Goal: Communication & Community: Answer question/provide support

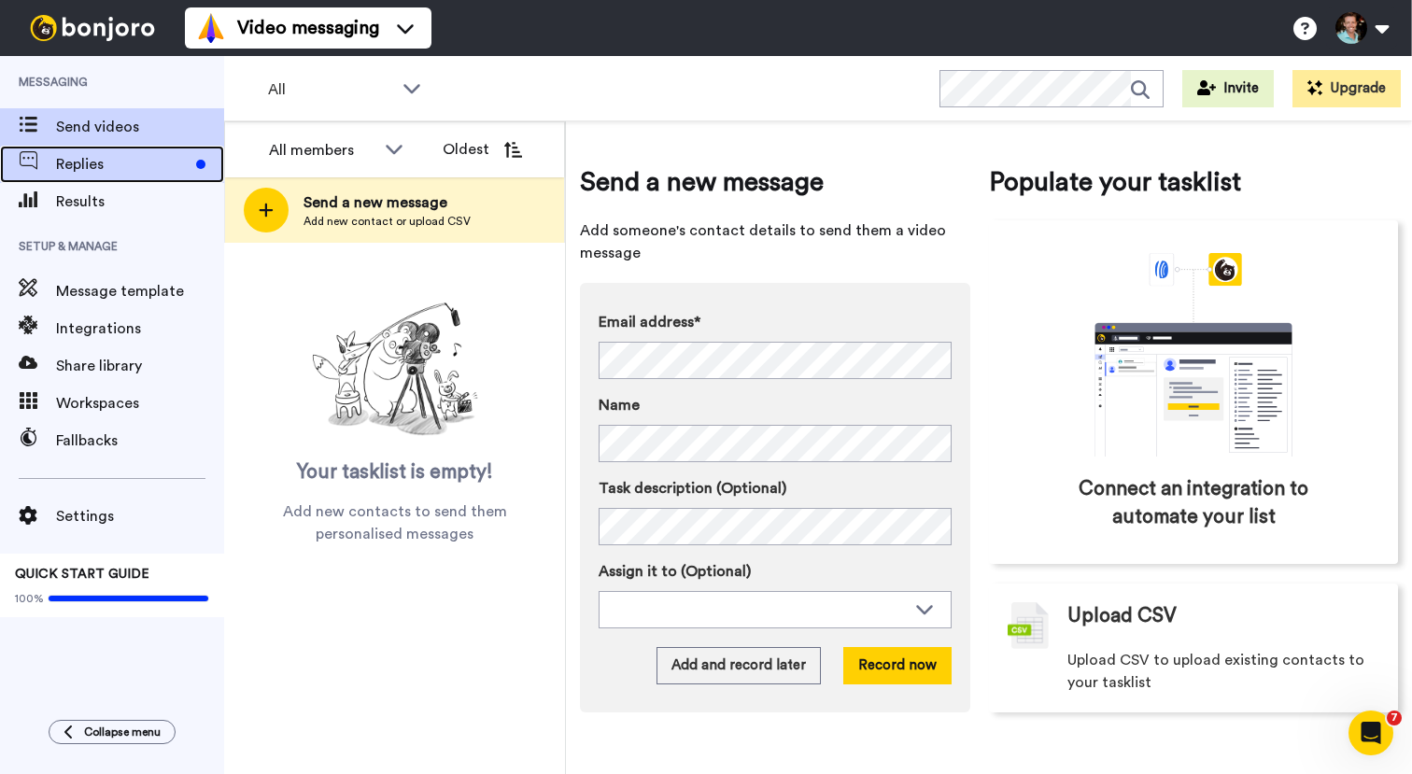
click at [145, 162] on span "Replies" at bounding box center [122, 164] width 133 height 22
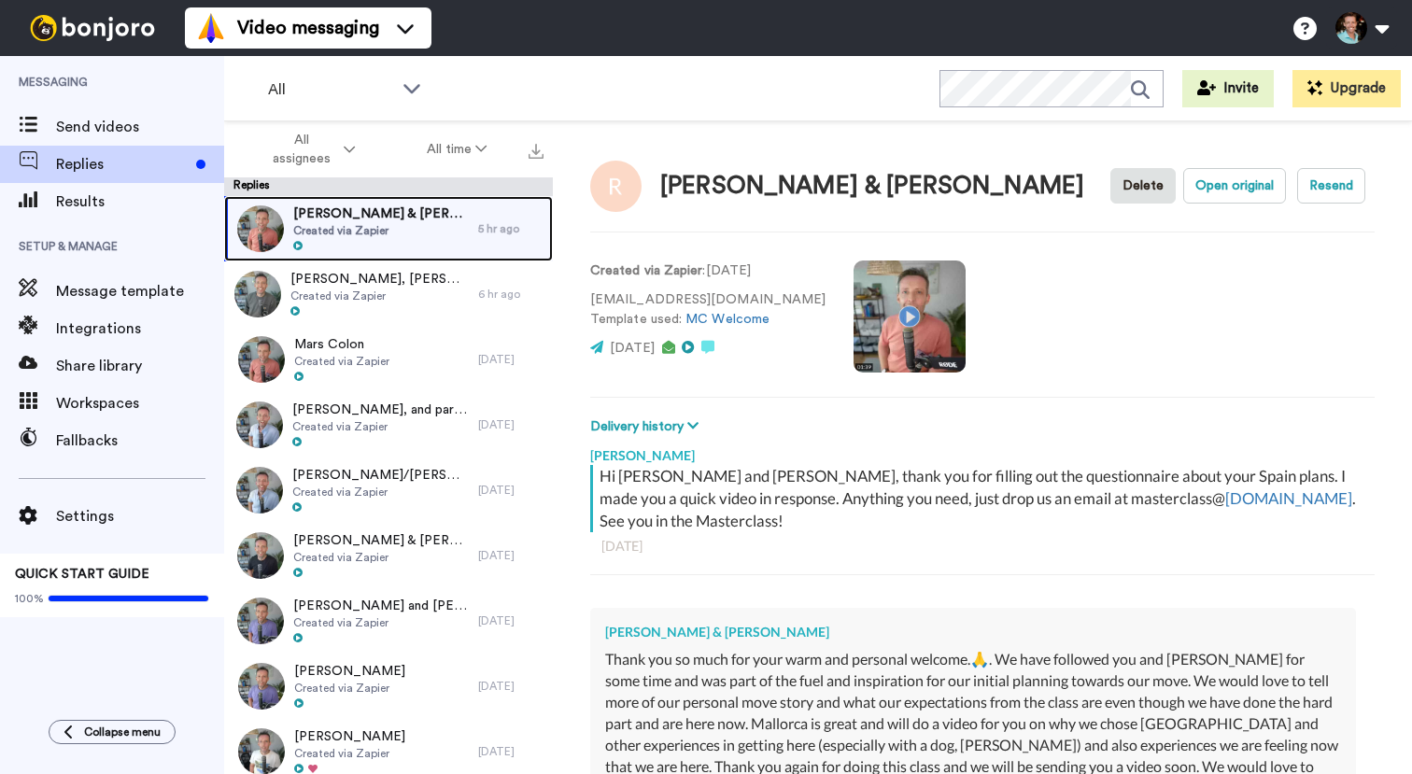
click at [388, 227] on span "Created via Zapier" at bounding box center [381, 230] width 176 height 15
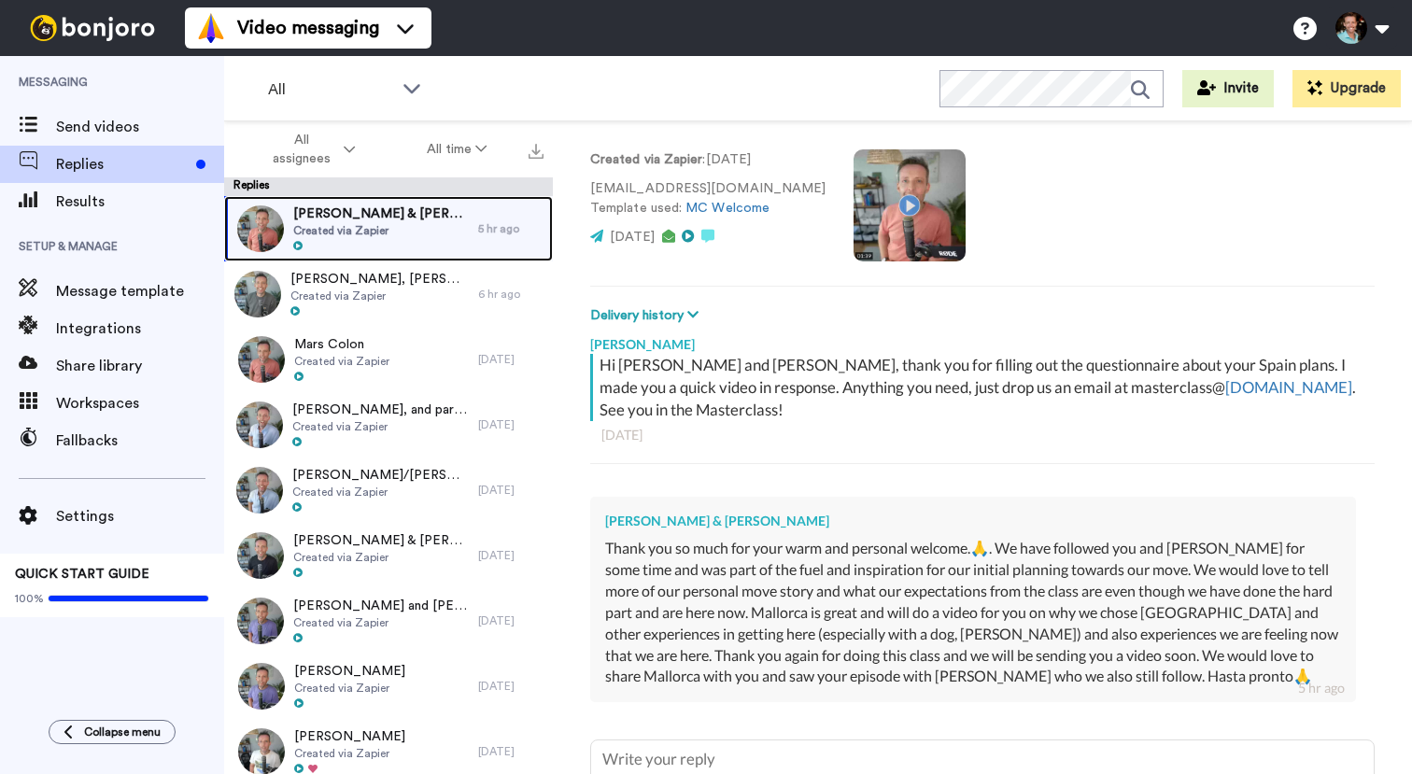
scroll to position [275, 0]
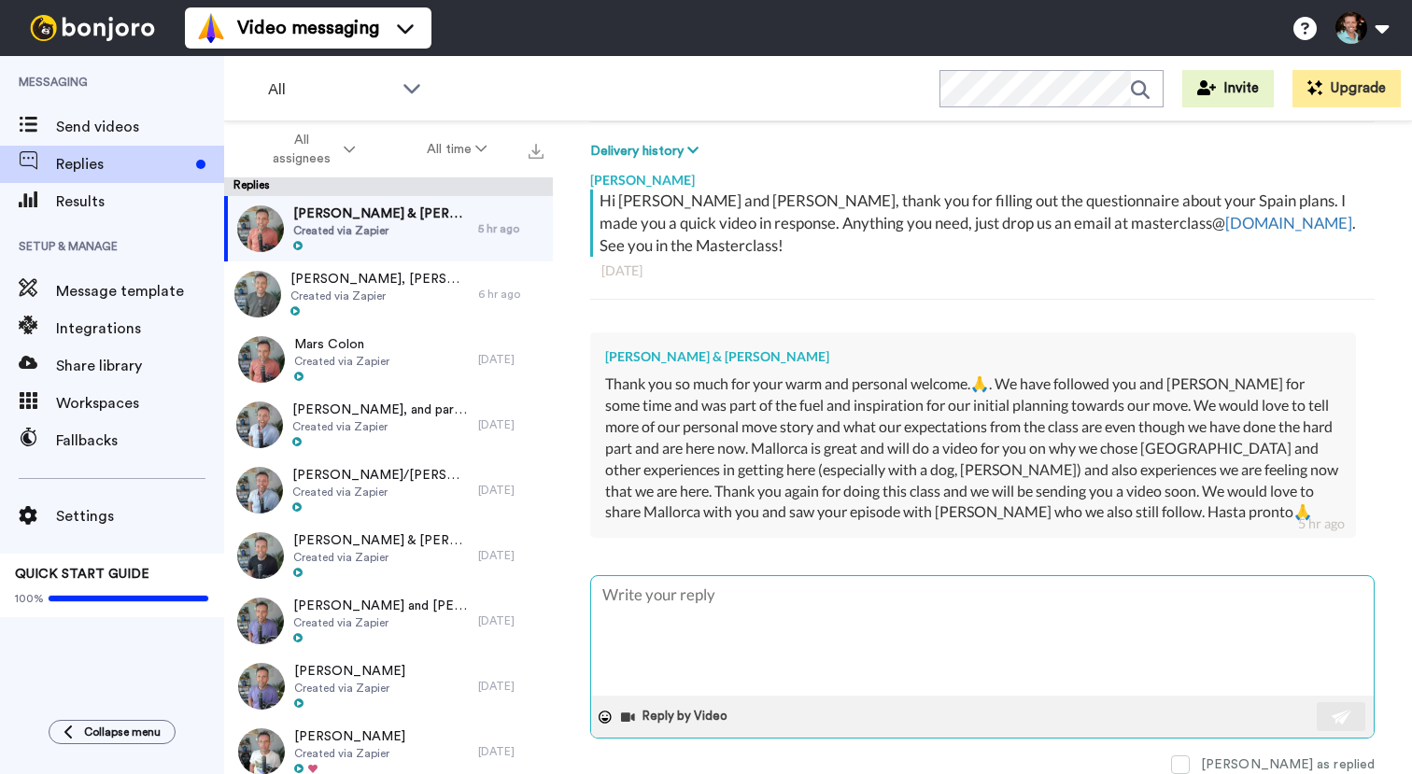
click at [1000, 576] on textarea at bounding box center [982, 636] width 782 height 120
type textarea "x"
type textarea "H"
type textarea "x"
type textarea "Hi"
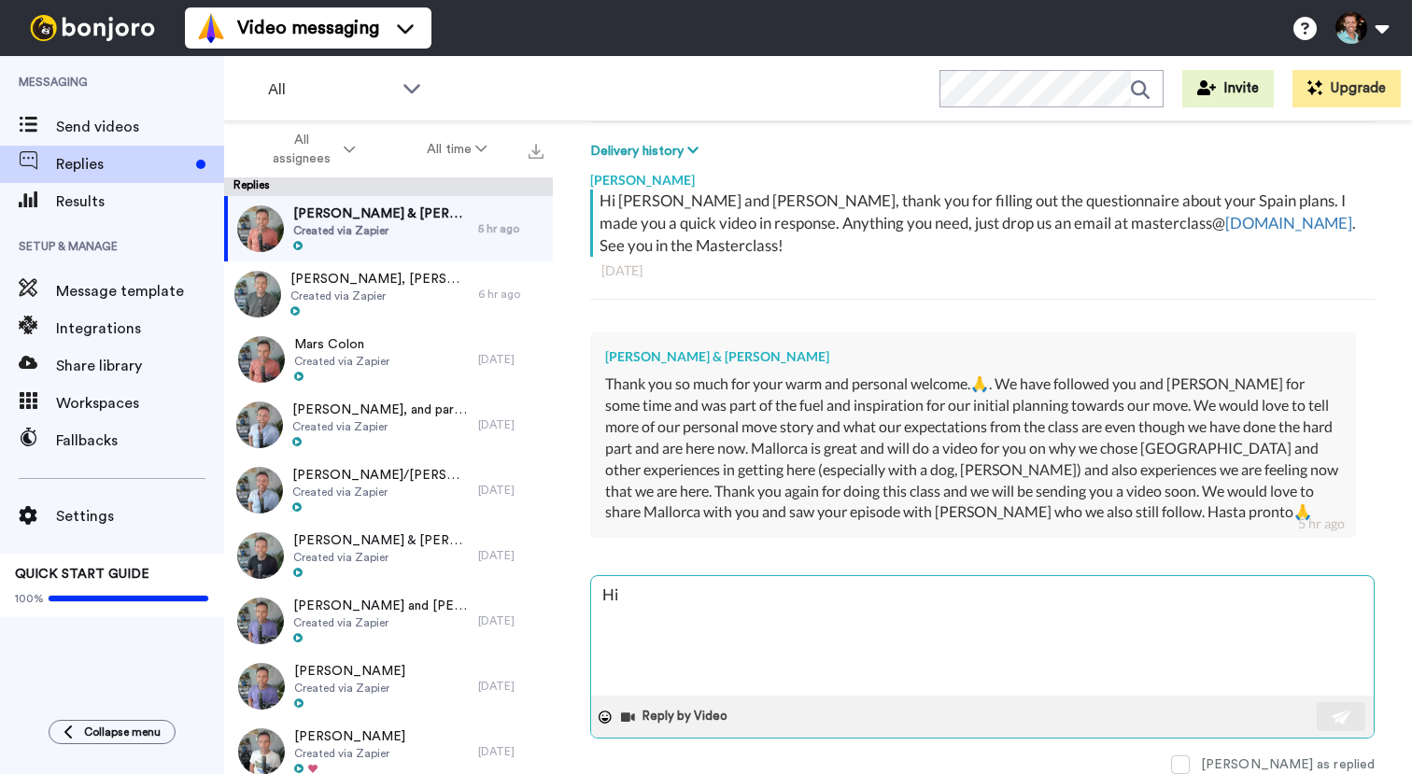
type textarea "x"
type textarea "Hi"
type textarea "x"
type textarea "Hi R"
type textarea "x"
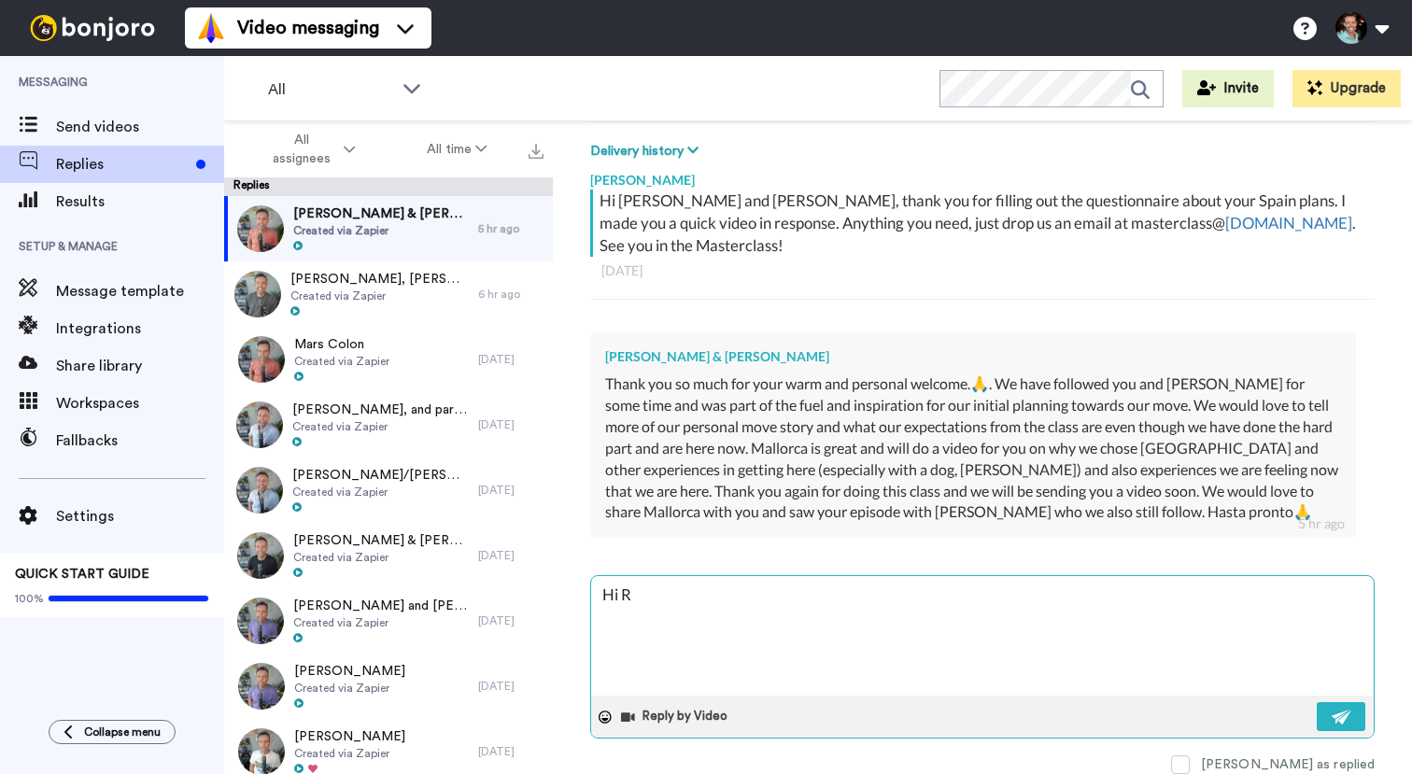
type textarea "Hi Ri"
type textarea "x"
type textarea "Hi R"
type textarea "x"
type textarea "Hi"
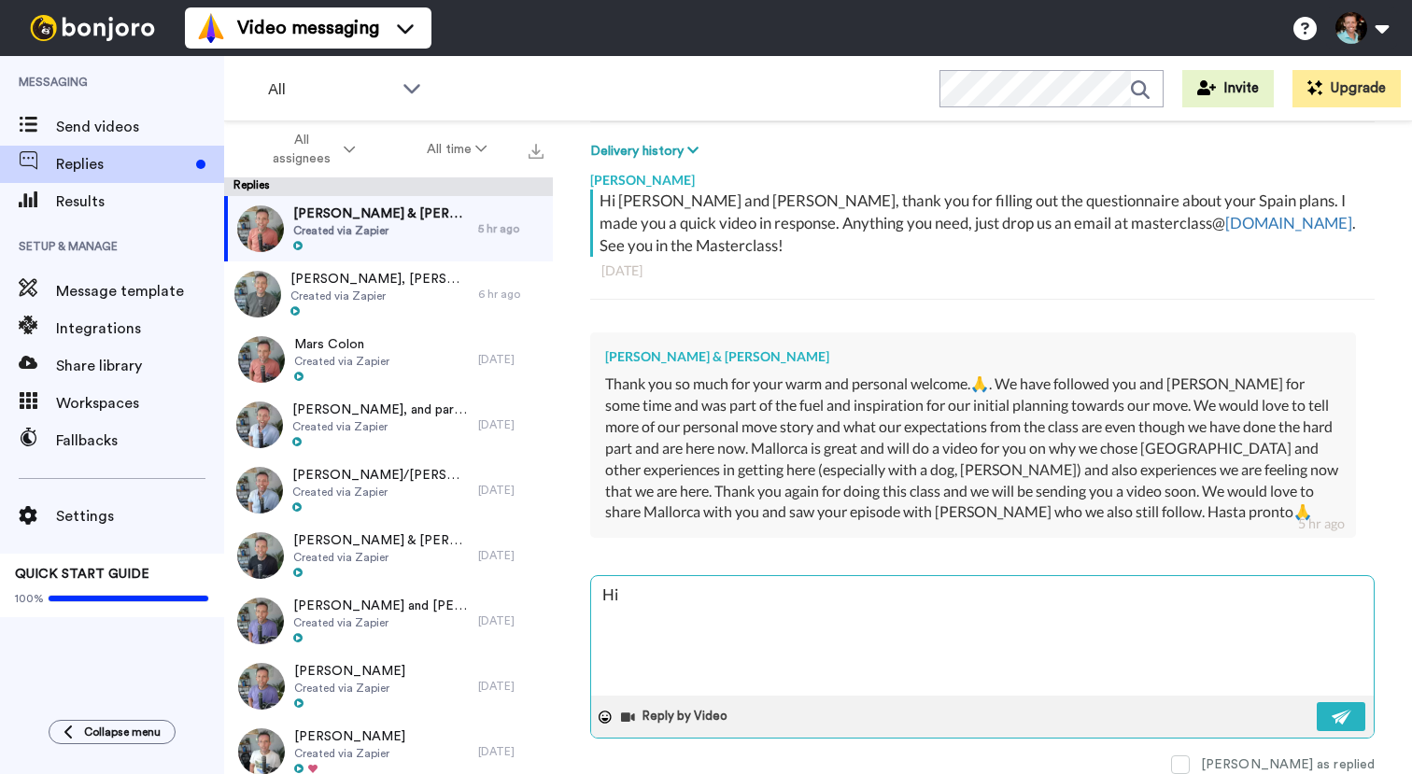
type textarea "x"
type textarea "Hi g"
type textarea "x"
type textarea "Hi gu"
type textarea "x"
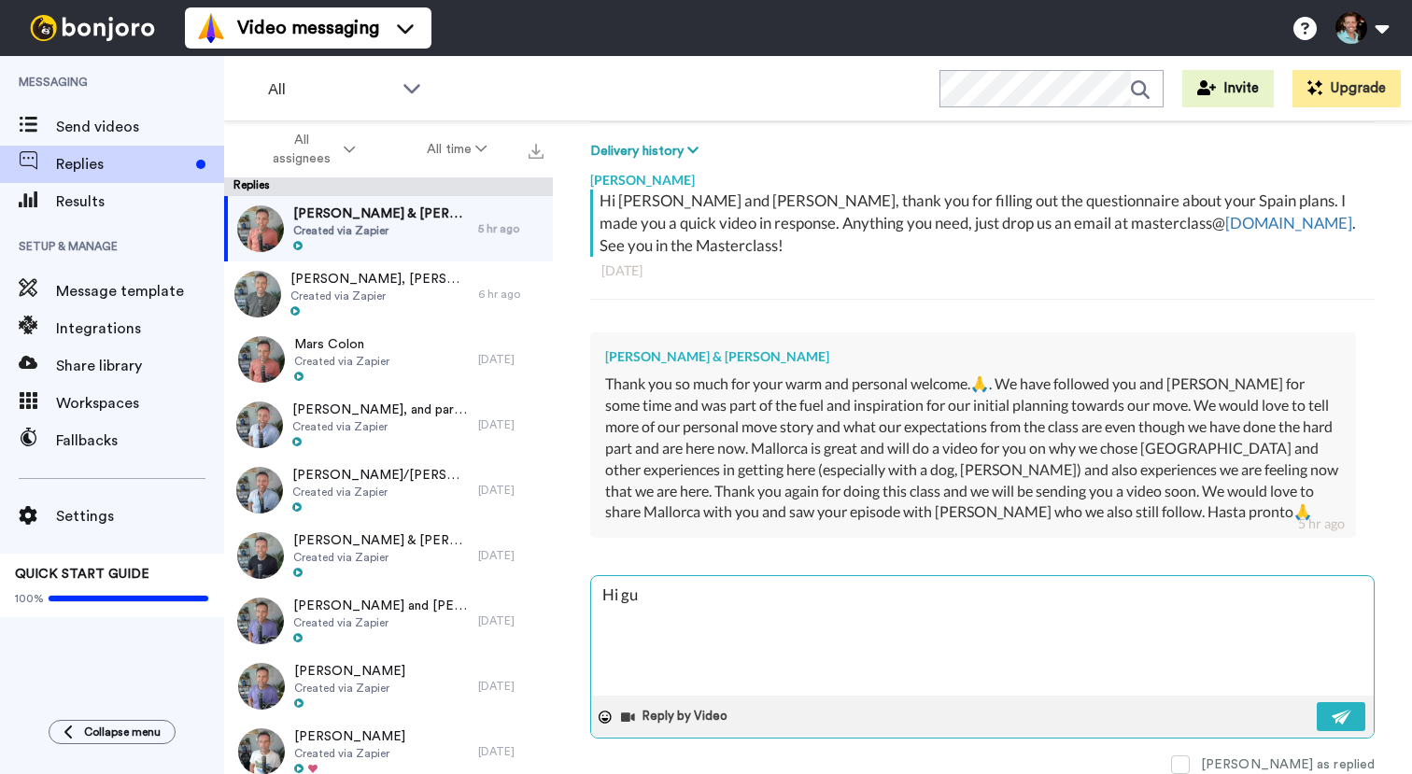
type textarea "Hi guy"
type textarea "x"
type textarea "Hi guys"
type textarea "x"
type textarea "Hi guys!"
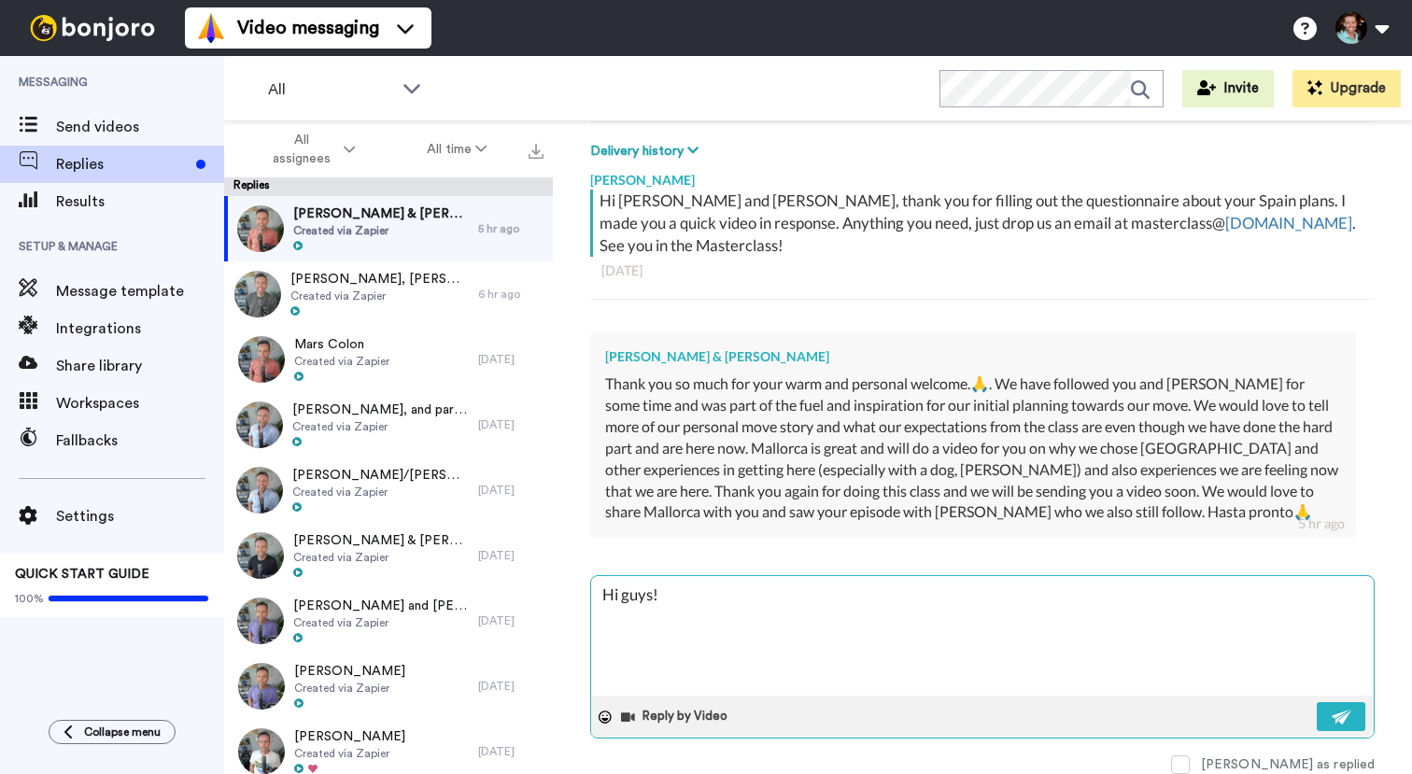
type textarea "x"
type textarea "Hi guys!"
type textarea "x"
type textarea "Hi guys! T"
type textarea "x"
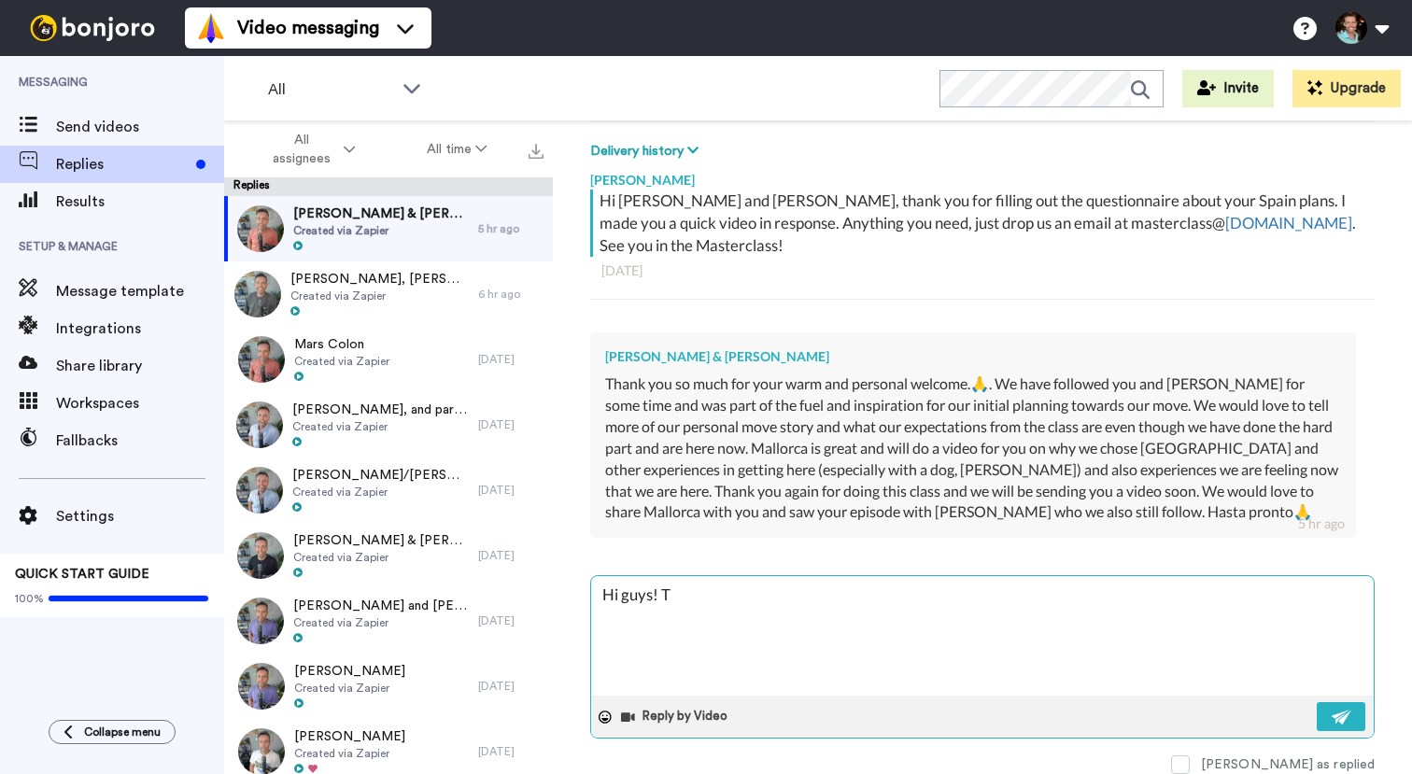
type textarea "Hi guys! Th"
type textarea "x"
type textarea "Hi guys! Tha"
type textarea "x"
type textarea "Hi guys! Than"
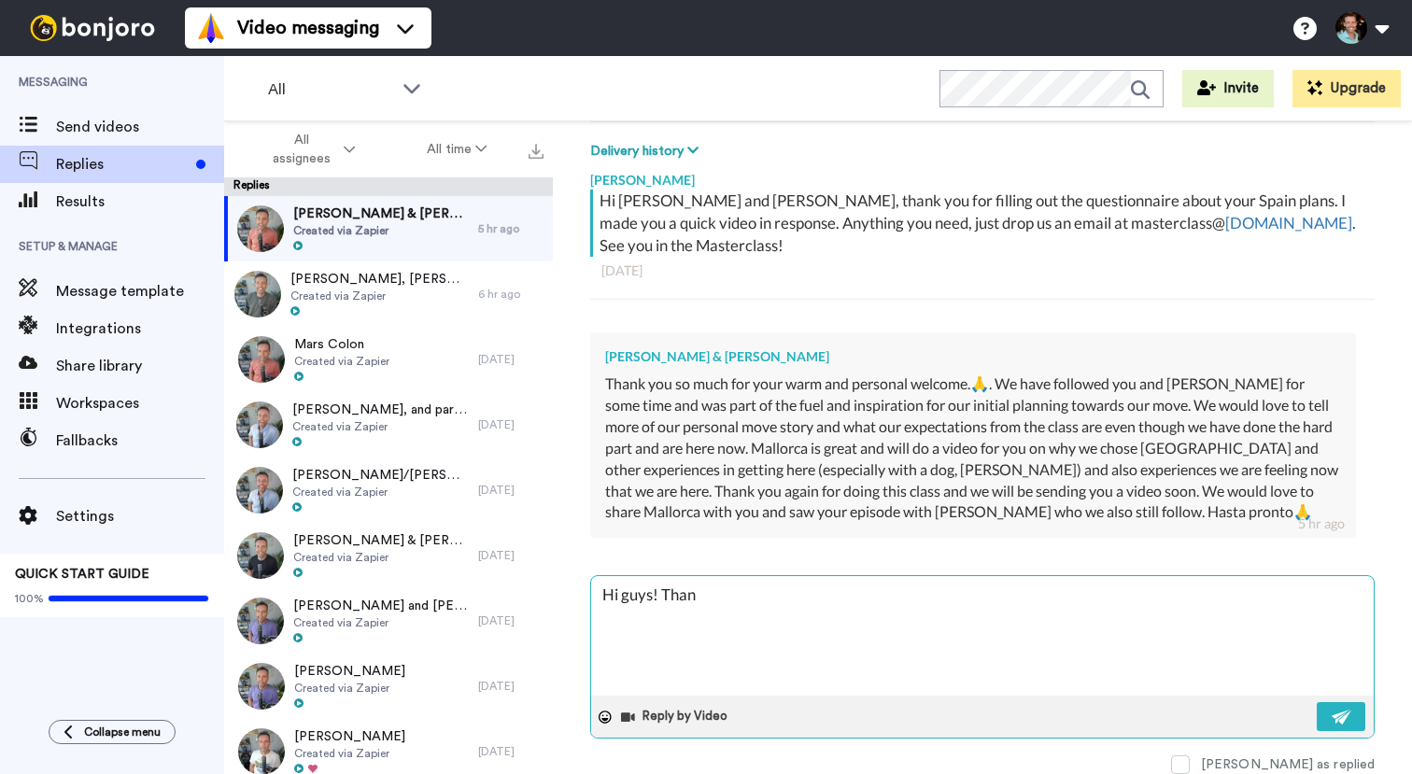
type textarea "x"
type textarea "Hi guys! Thank"
type textarea "x"
type textarea "Hi guys! Thanks"
type textarea "x"
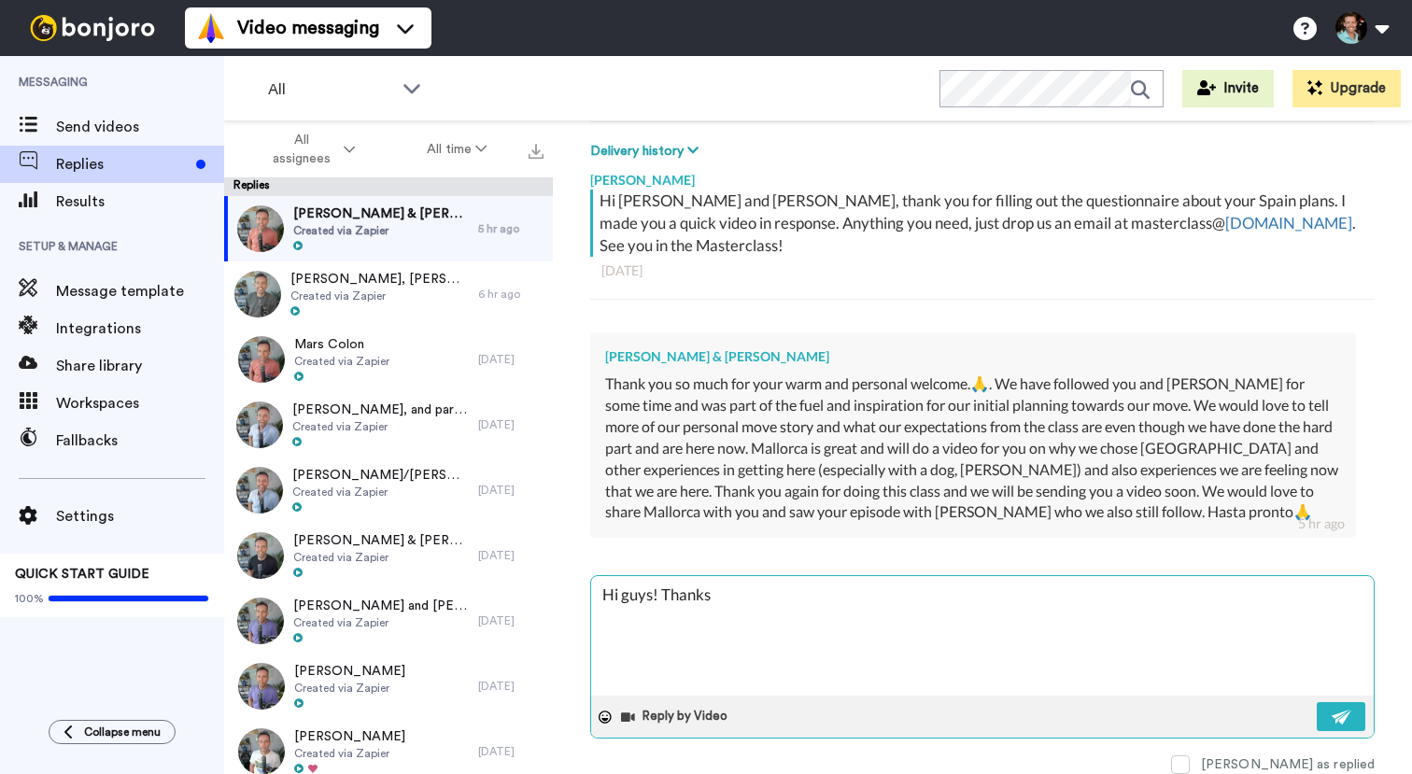
type textarea "Hi guys! Thanks"
type textarea "x"
type textarea "Hi guys! Thanks y"
type textarea "x"
type textarea "Hi guys! Thanks yo"
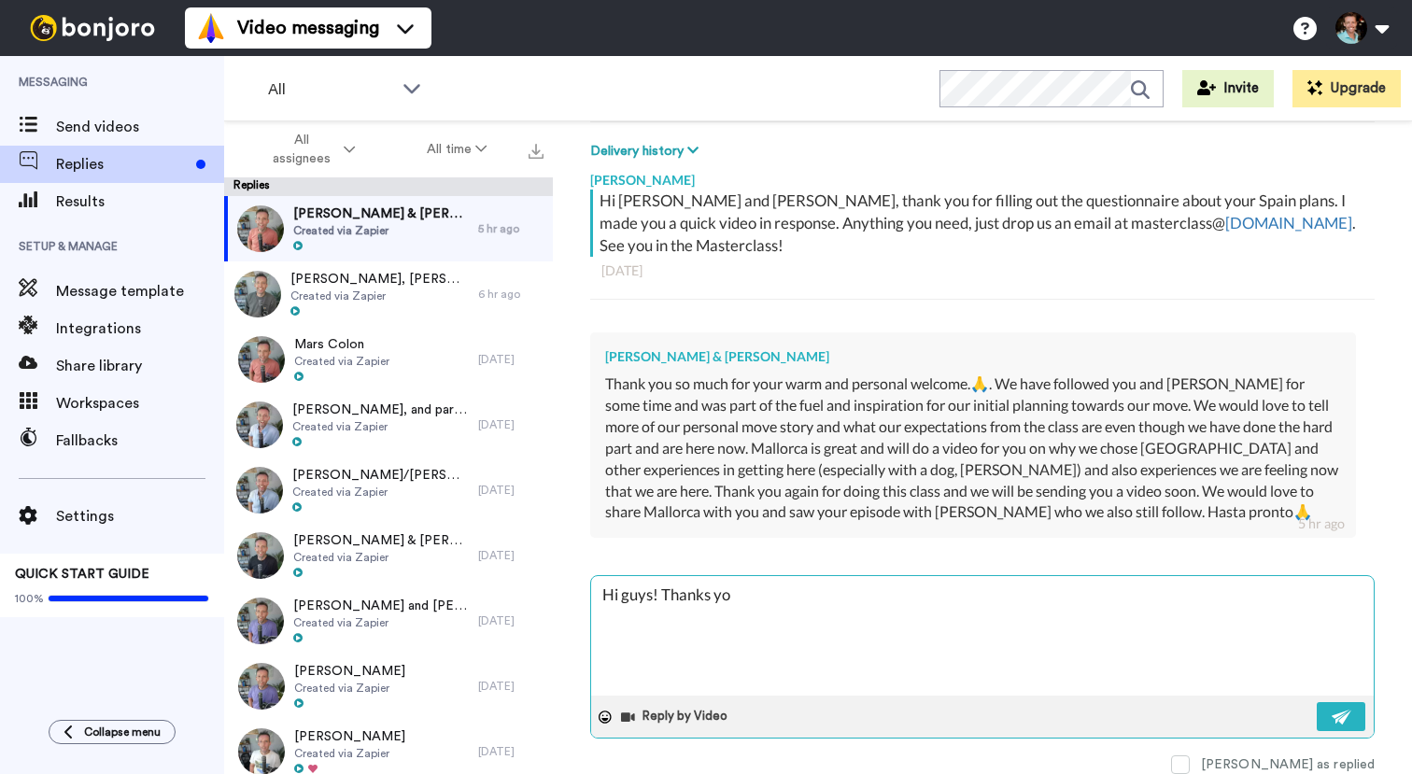
type textarea "x"
type textarea "Hi guys! Thanks you"
type textarea "x"
type textarea "Hi guys! Thanks your"
type textarea "x"
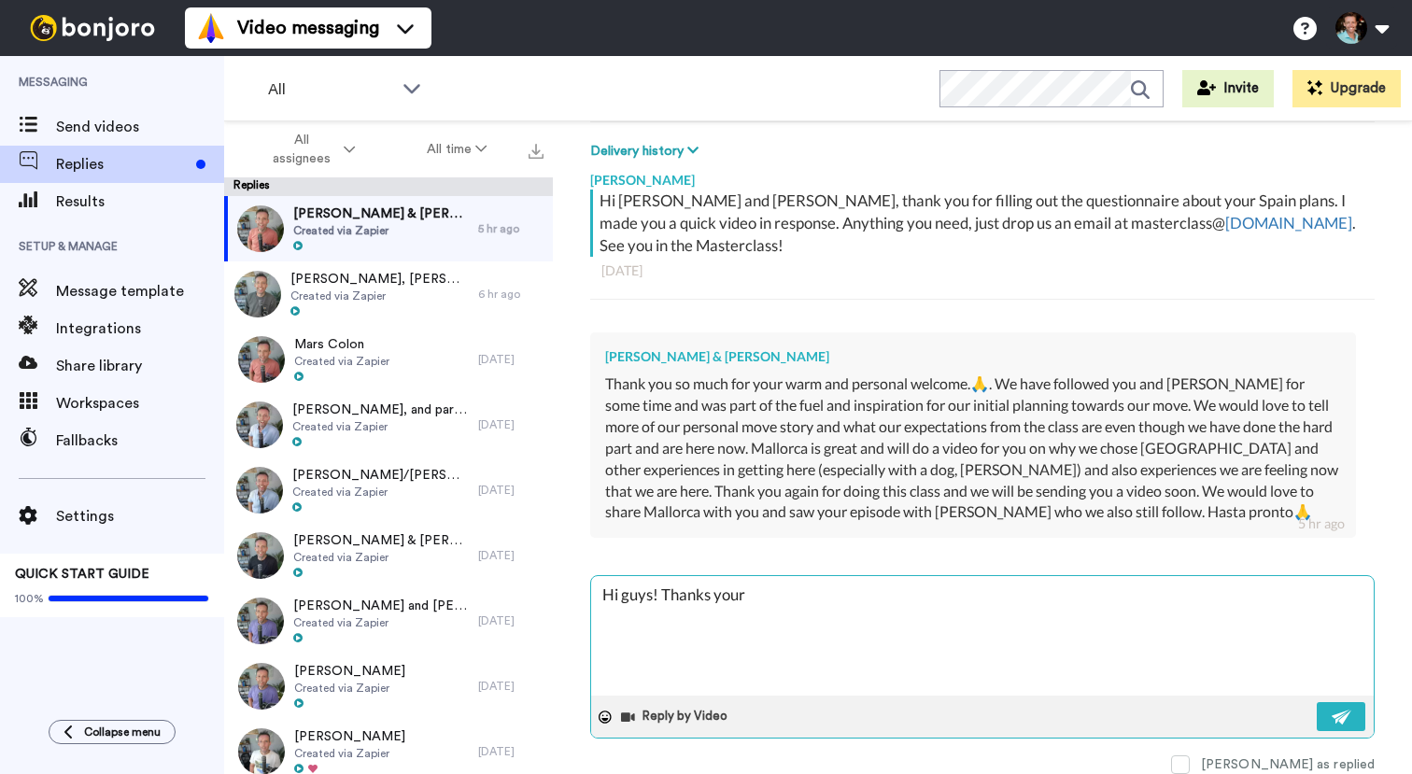
type textarea "Hi guys! Thanks your"
type textarea "x"
type textarea "Hi guys! Thanks your f"
type textarea "x"
type textarea "Hi guys! Thanks your fo"
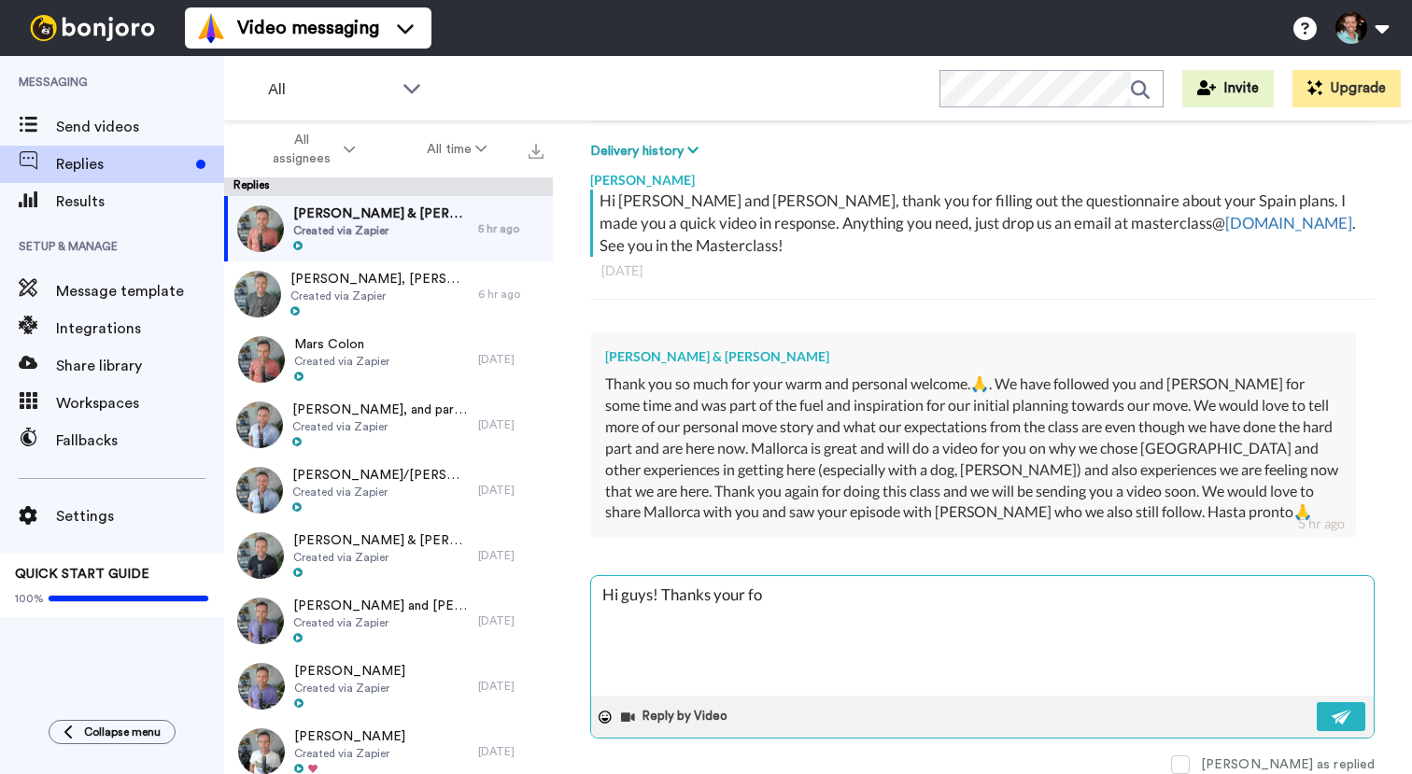
type textarea "x"
type textarea "Hi guys! Thanks your for"
type textarea "x"
type textarea "Hi guys! Thanks your fo"
type textarea "x"
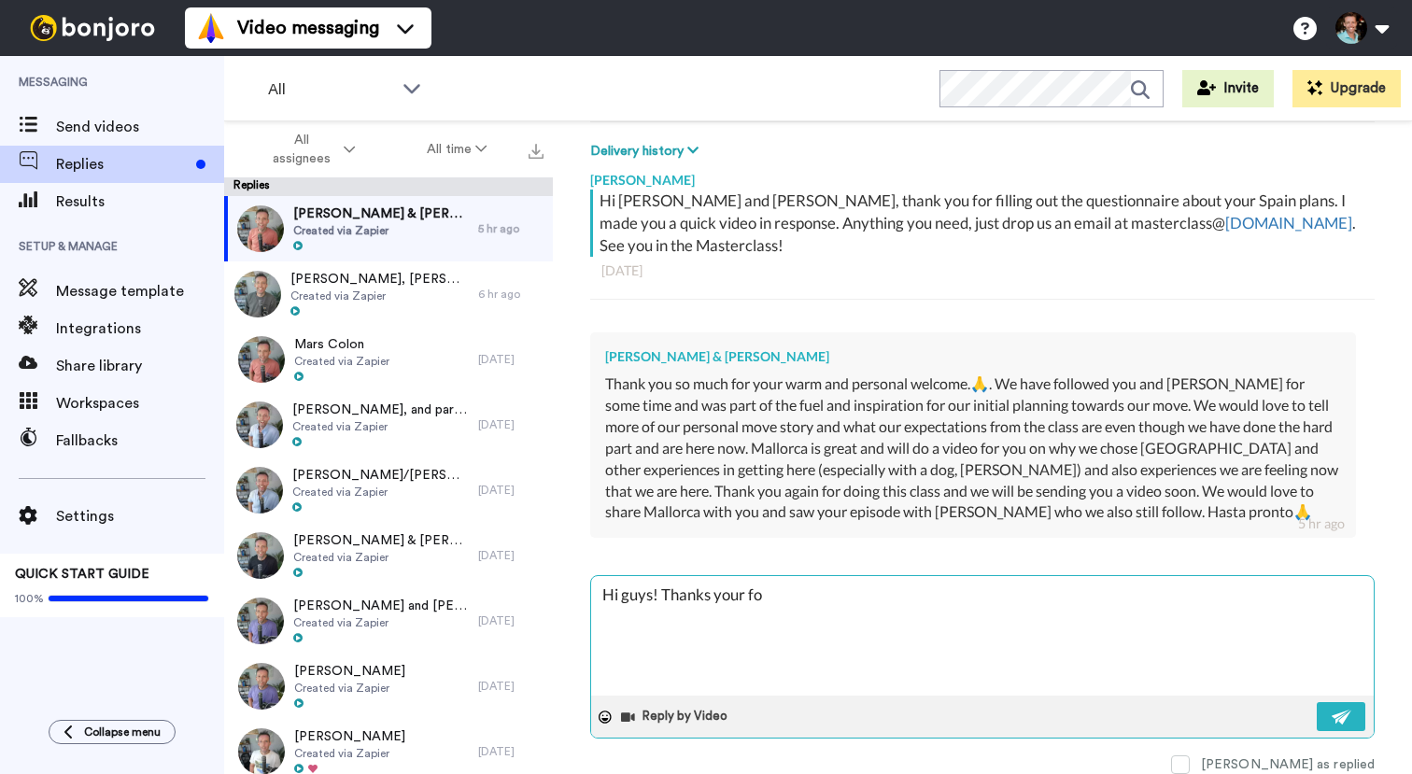
type textarea "Hi guys! Thanks your f"
type textarea "x"
type textarea "Hi guys! Thanks your"
type textarea "x"
type textarea "Hi guys! Thanks your"
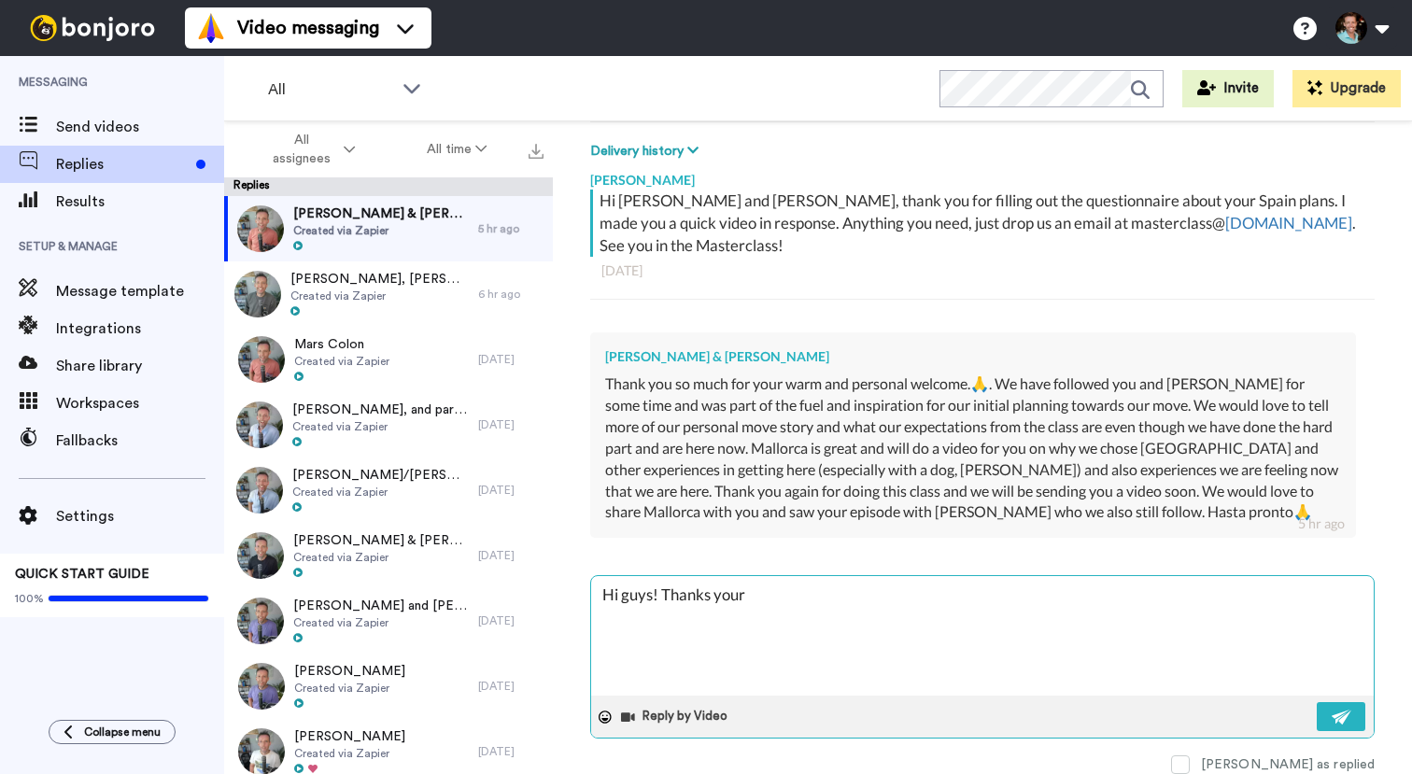
type textarea "x"
type textarea "Hi guys! Thanks you"
type textarea "x"
type textarea "Hi guys! Thanks yo"
type textarea "x"
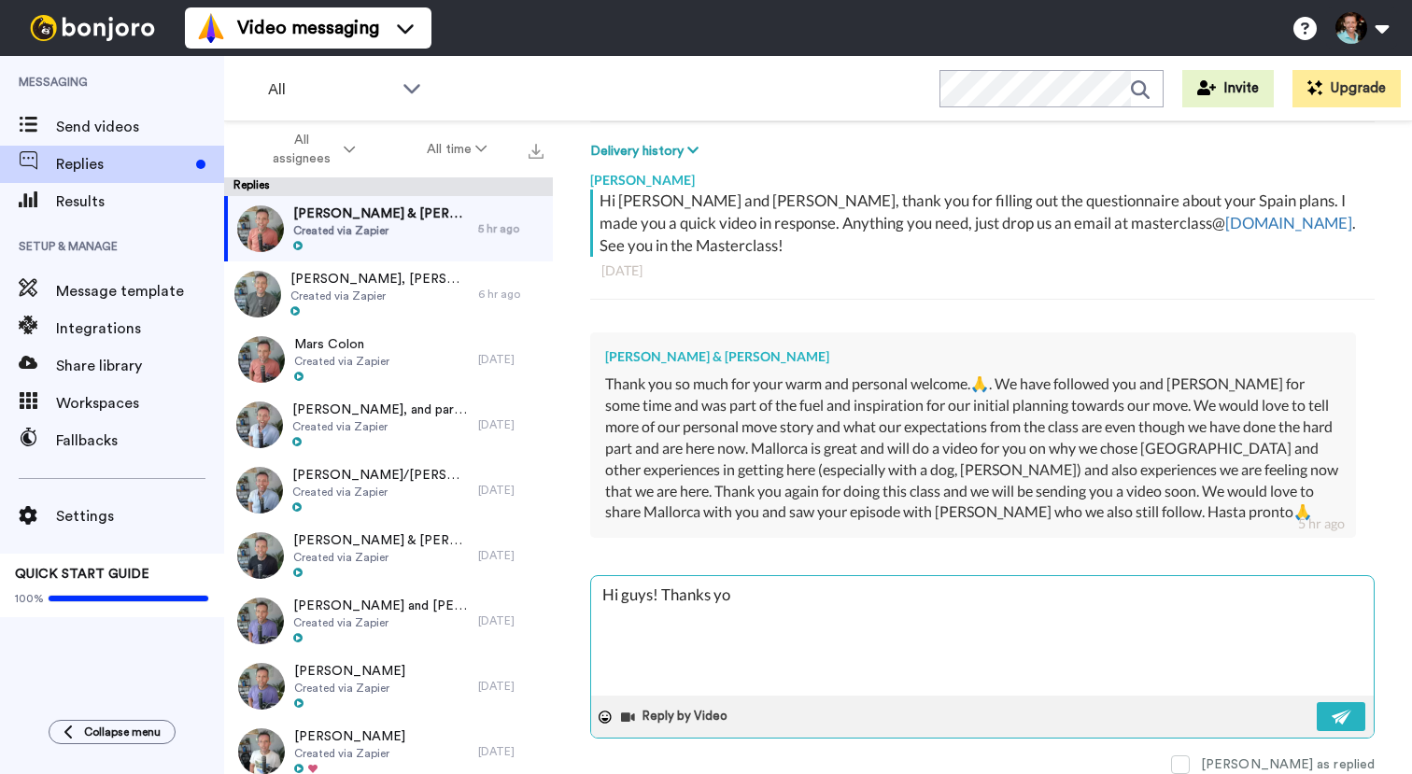
type textarea "Hi guys! Thanks y"
type textarea "x"
type textarea "Hi guys! Thanks"
type textarea "x"
type textarea "Hi guys! Thanks f"
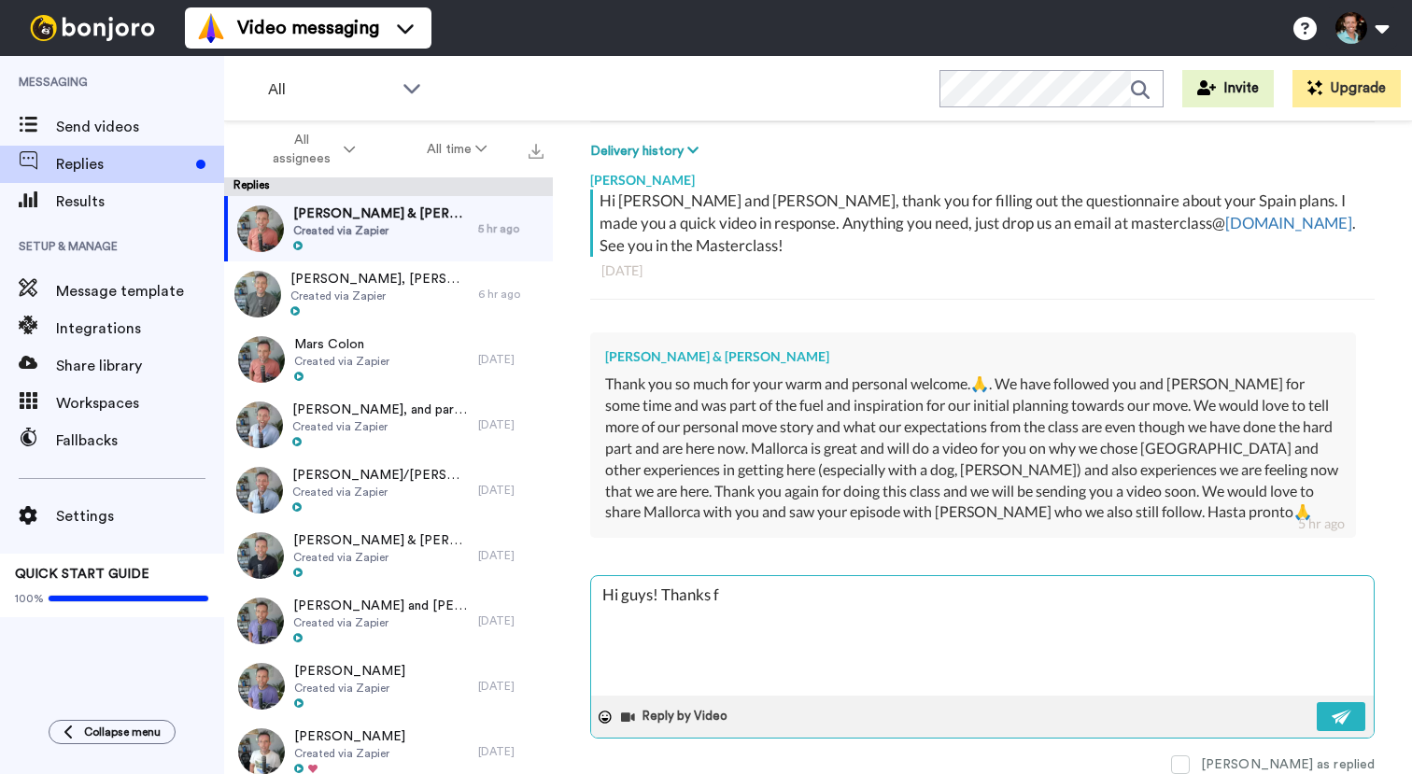
type textarea "x"
type textarea "Hi guys! Thanks fo"
type textarea "x"
type textarea "Hi guys! Thanks for"
type textarea "x"
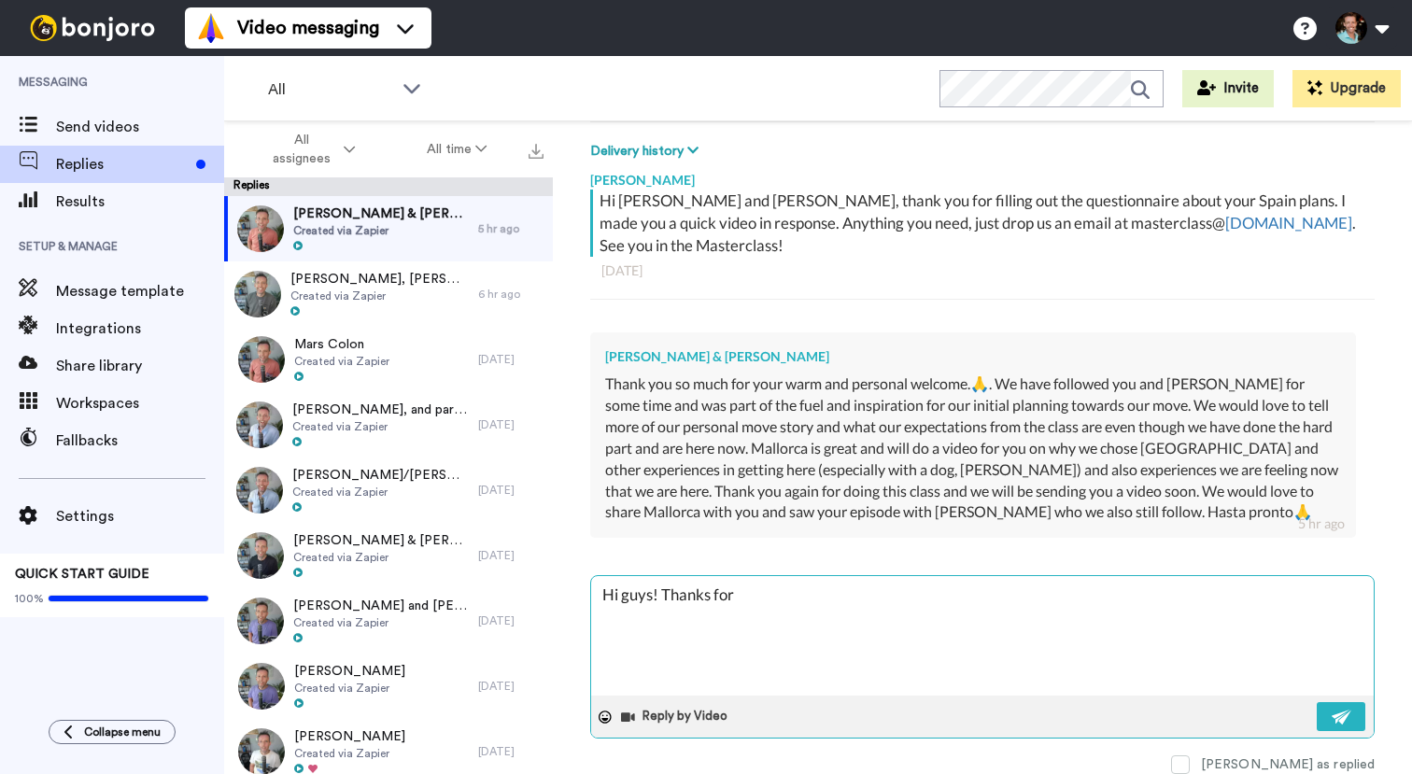
type textarea "Hi guys! Thanks for"
type textarea "x"
type textarea "Hi guys! Thanks for yo"
type textarea "x"
type textarea "Hi guys! Thanks for you"
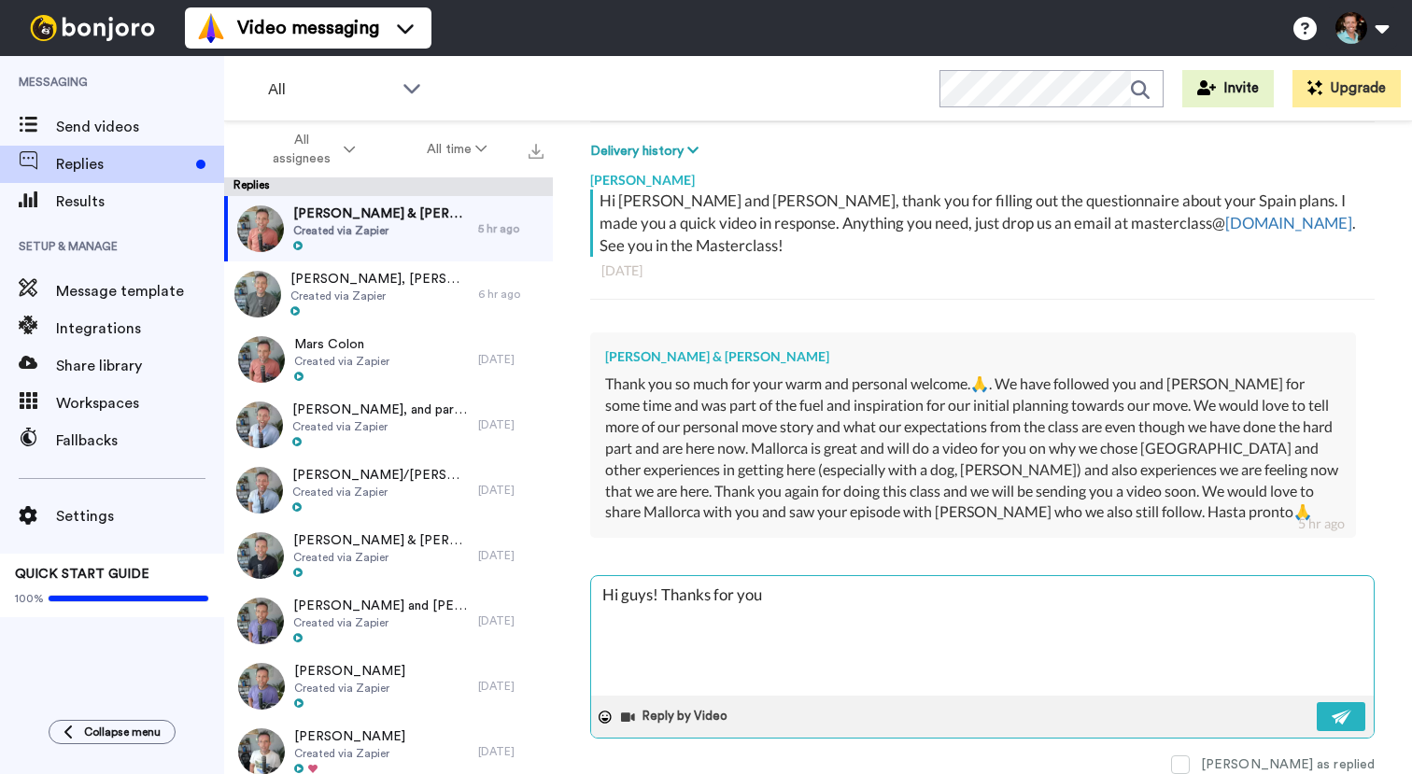
type textarea "x"
type textarea "Hi guys! Thanks for your"
type textarea "x"
type textarea "Hi guys! Thanks for your"
type textarea "x"
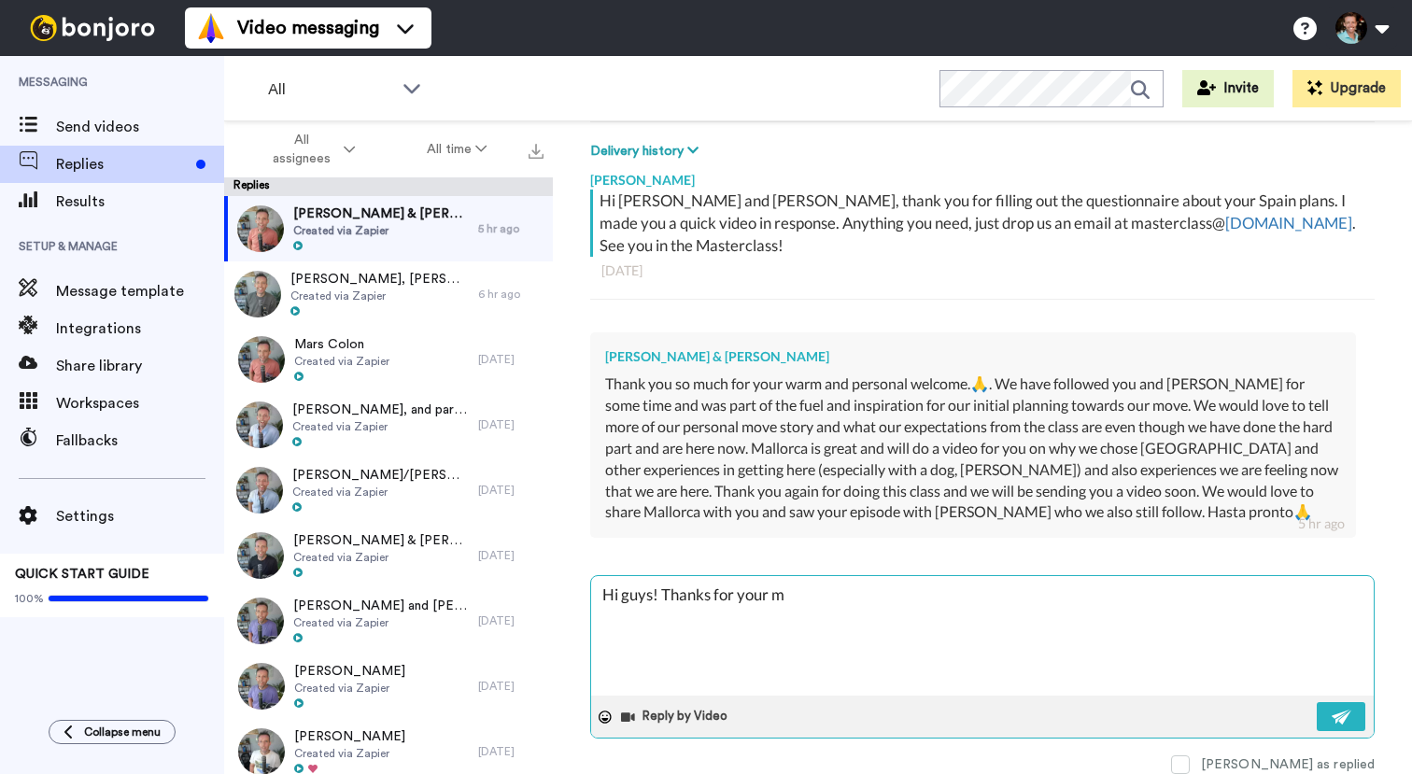
type textarea "Hi guys! Thanks for your me"
type textarea "x"
type textarea "Hi guys! Thanks for your mes"
type textarea "x"
type textarea "Hi guys! Thanks for your mess"
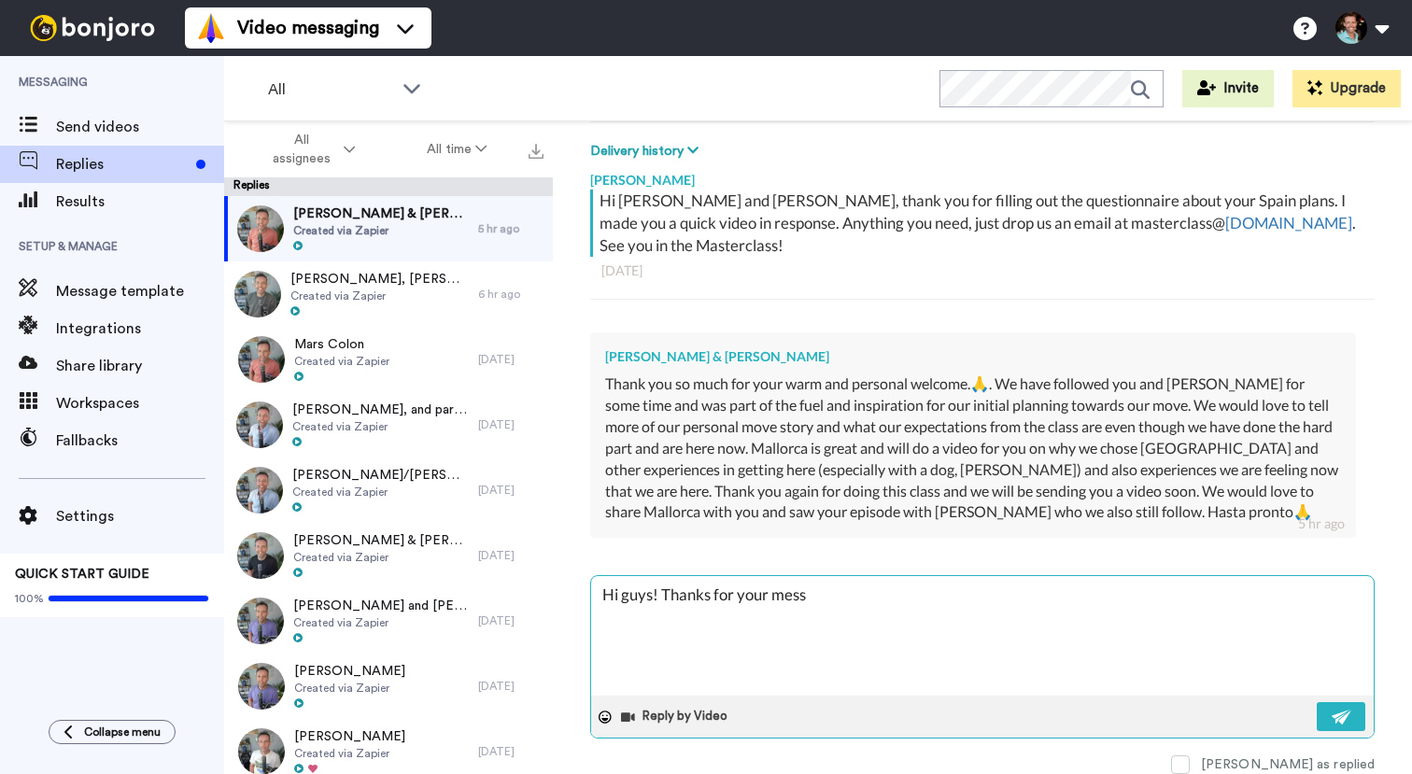
type textarea "x"
type textarea "Hi guys! Thanks for your messa"
type textarea "x"
type textarea "Hi guys! Thanks for your messag"
type textarea "x"
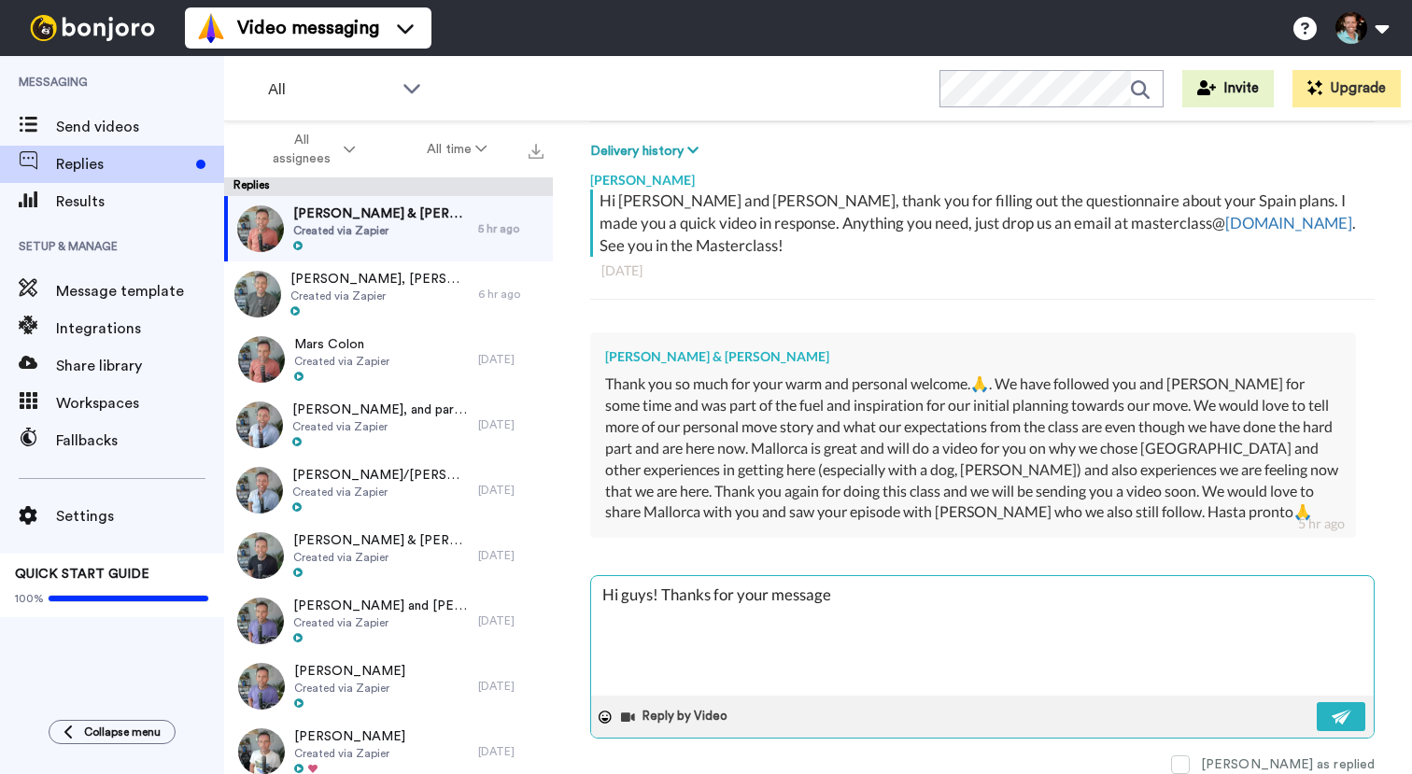
type textarea "Hi guys! Thanks for your message."
type textarea "x"
type textarea "Hi guys! Thanks for your message."
type textarea "x"
type textarea "Hi guys! Thanks for your message. A"
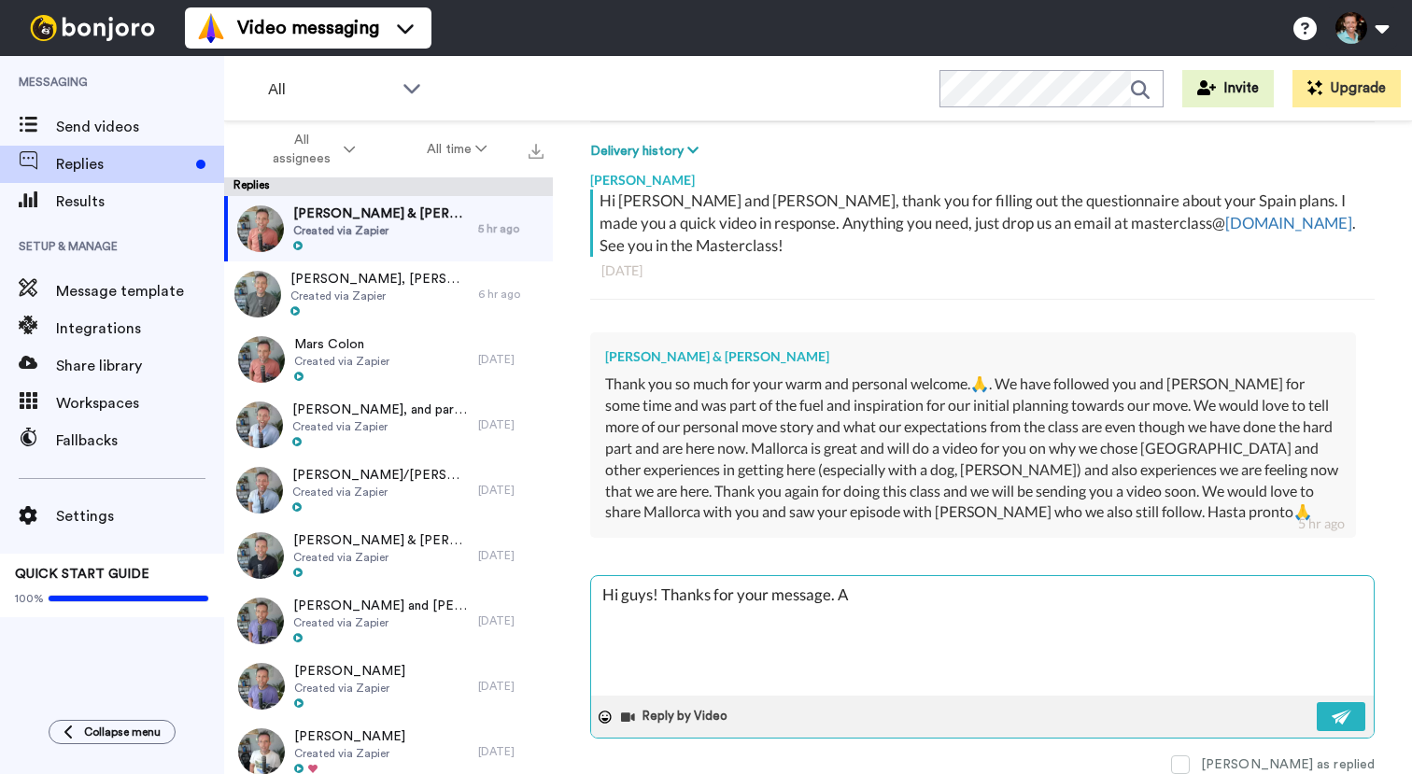
type textarea "x"
type textarea "Hi guys! Thanks for your message. An"
type textarea "x"
type textarea "Hi guys! Thanks for your message. And"
type textarea "x"
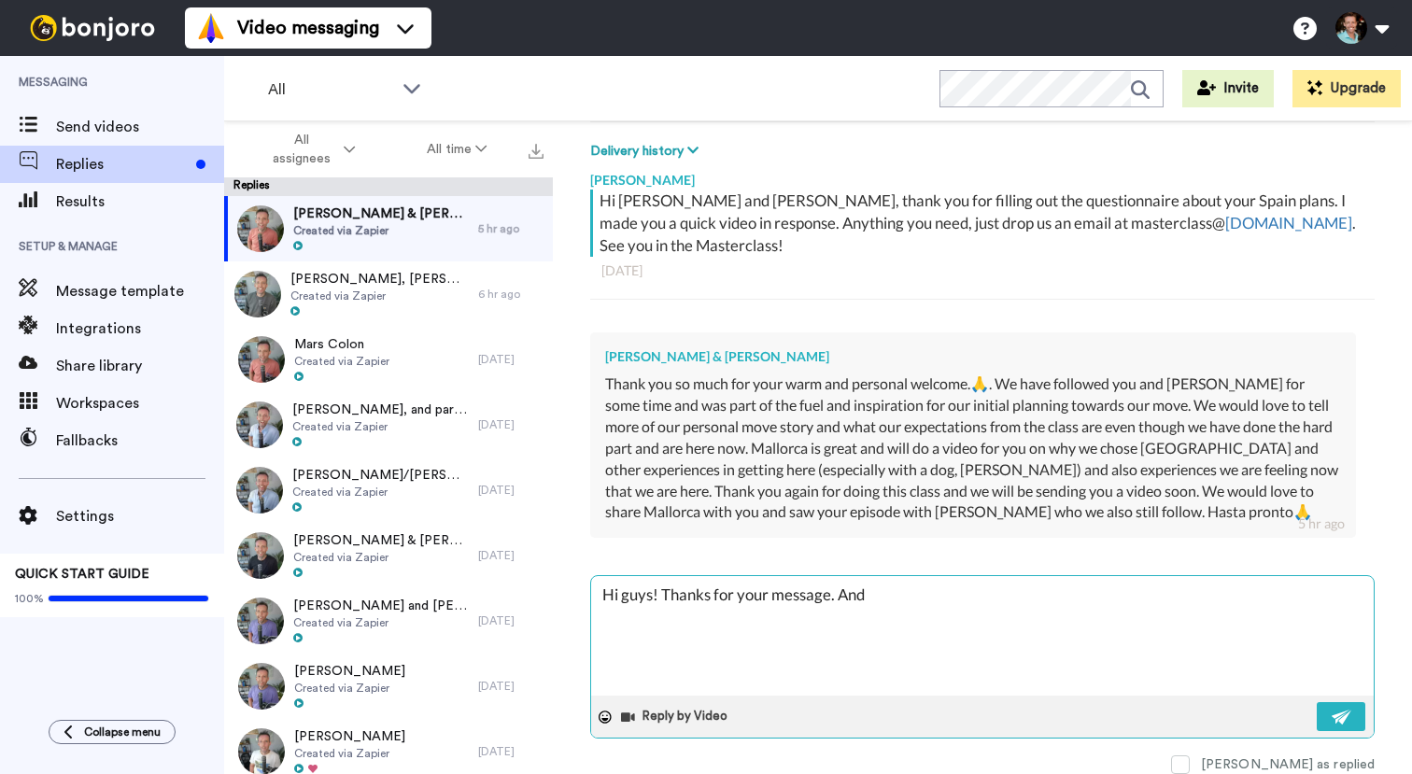
type textarea "Hi guys! Thanks for your message. And"
type textarea "x"
type textarea "Hi guys! Thanks for your message. And y"
type textarea "x"
type textarea "Hi guys! Thanks for your message. And ye"
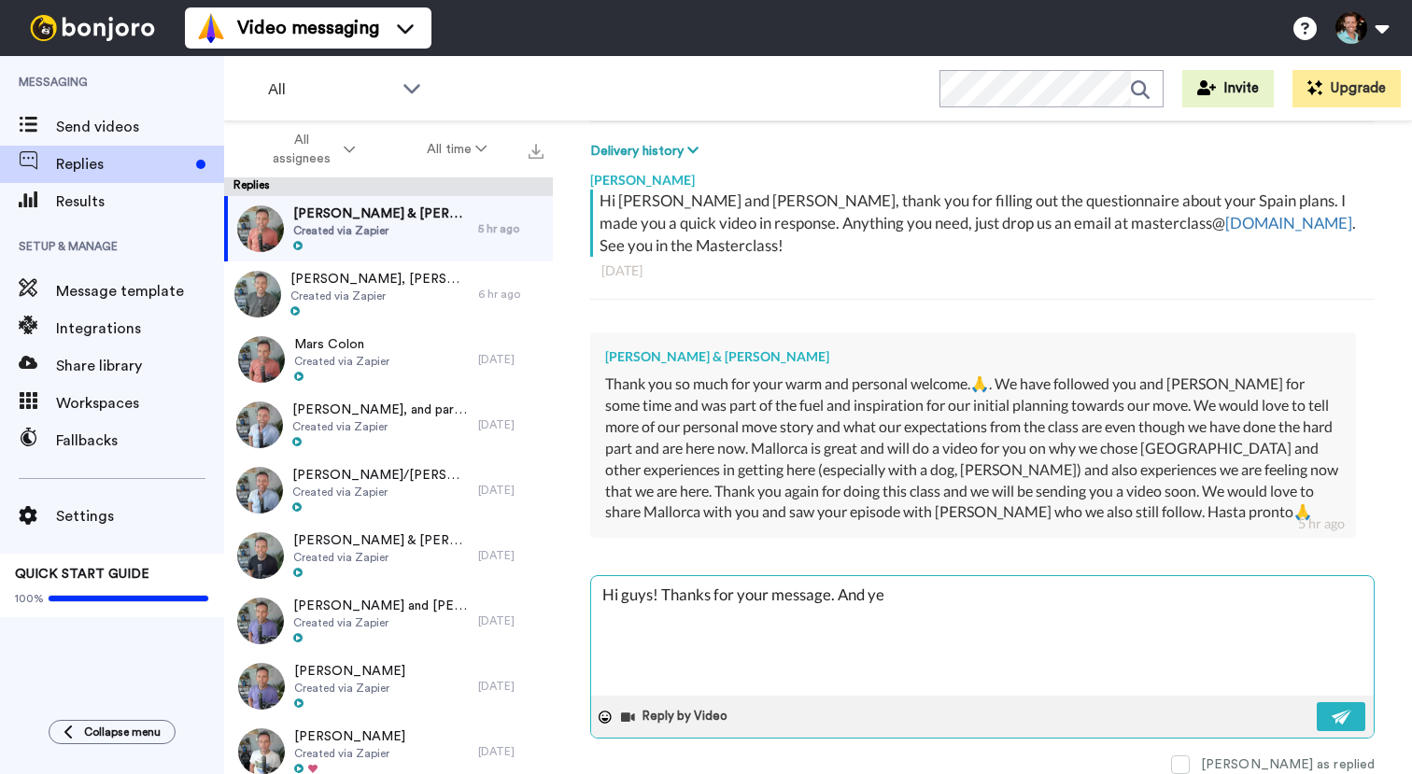
type textarea "x"
type textarea "Hi guys! Thanks for your message. And yes"
type textarea "x"
type textarea "Hi guys! Thanks for your message. And yes,"
type textarea "x"
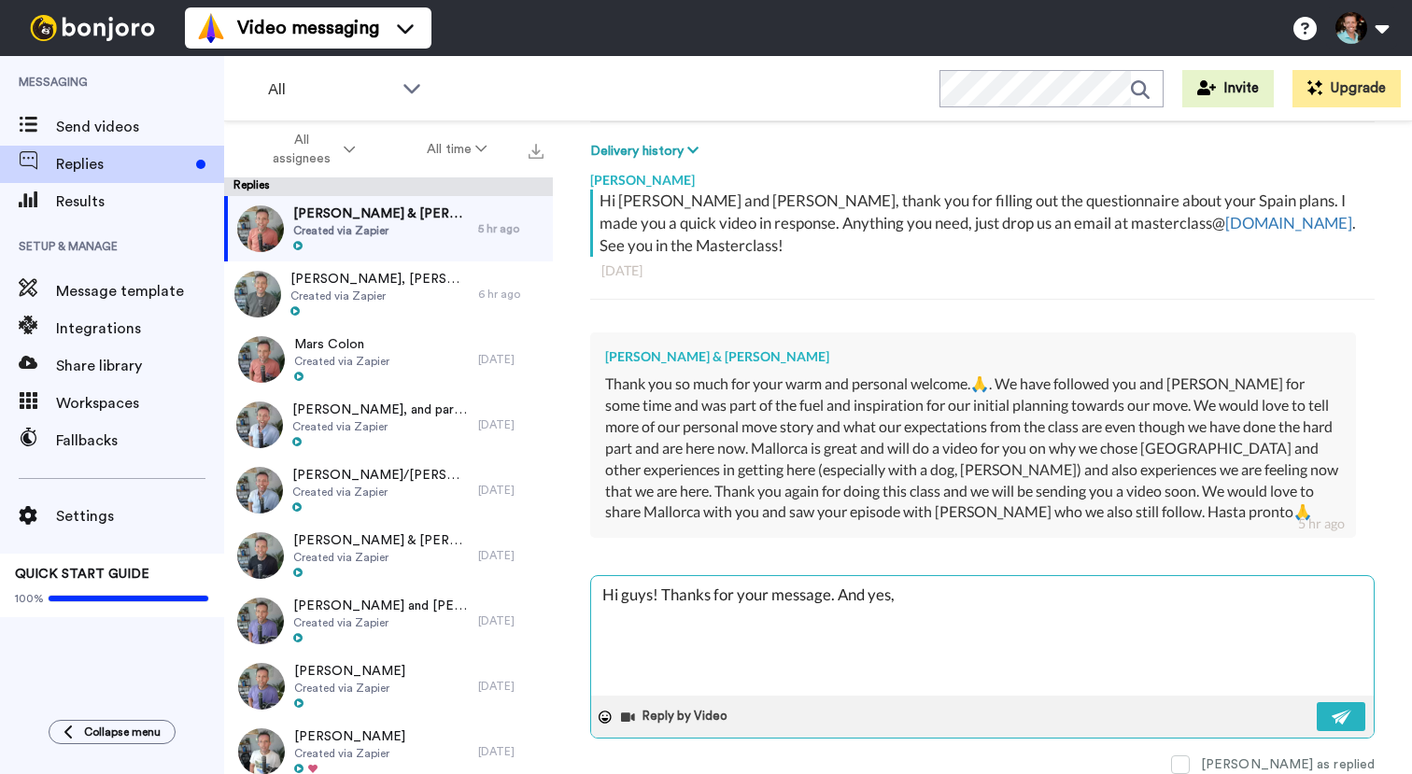
type textarea "Hi guys! Thanks for your message. And yes,"
type textarea "x"
type textarea "Hi guys! Thanks for your message. And yes, f"
type textarea "x"
type textarea "Hi guys! Thanks for your message. And yes, fe"
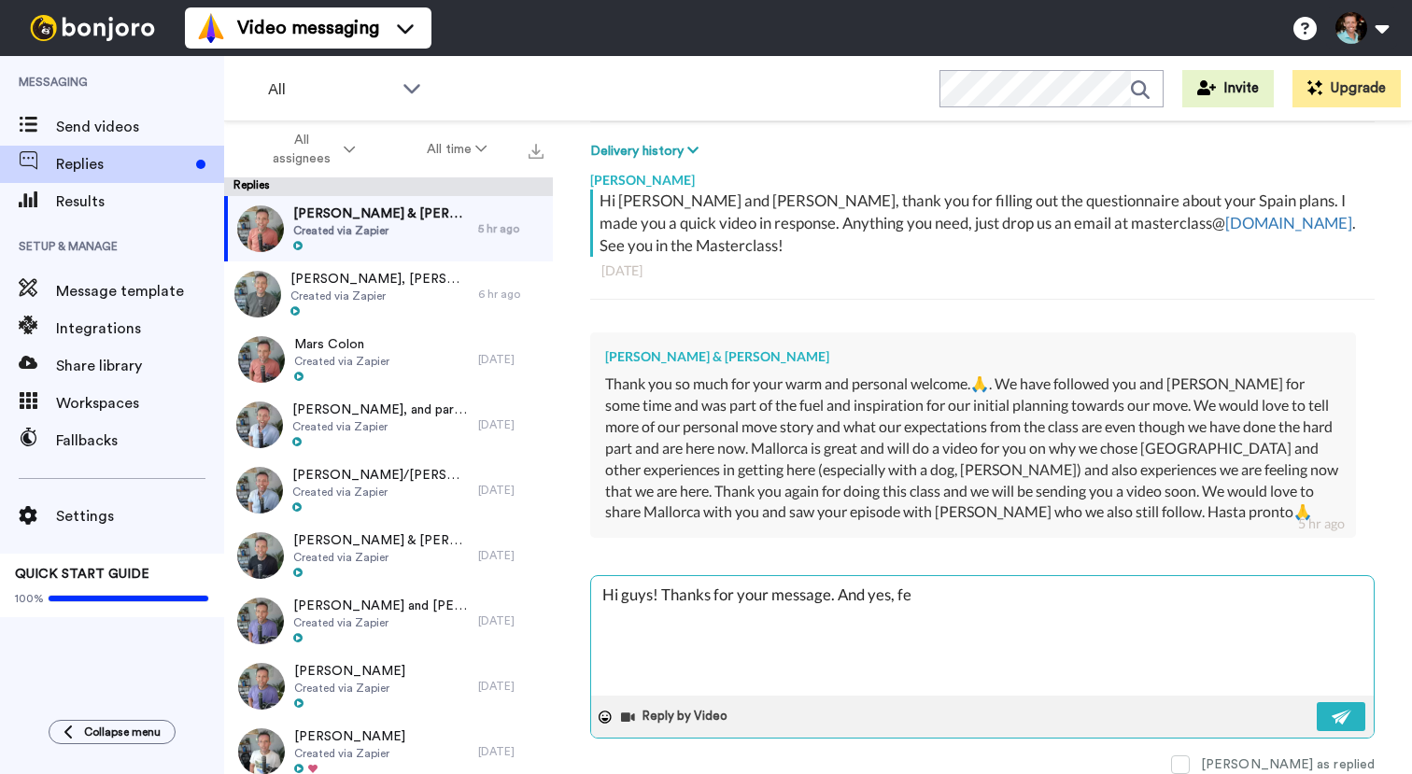
type textarea "x"
type textarea "Hi guys! Thanks for your message. And yes, fee"
type textarea "x"
type textarea "Hi guys! Thanks for your message. And yes, feel"
type textarea "x"
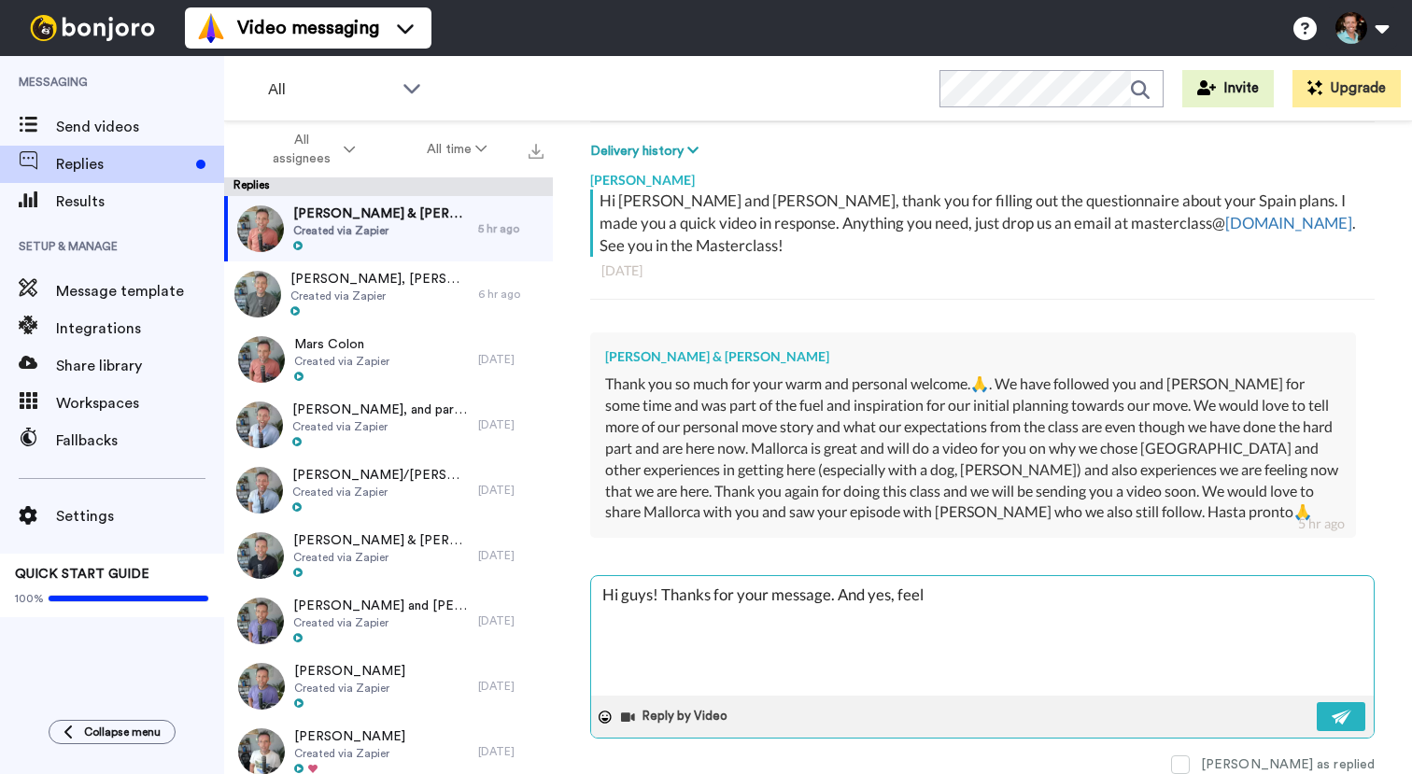
type textarea "Hi guys! Thanks for your message. And yes, feel"
type textarea "x"
type textarea "Hi guys! Thanks for your message. And yes, feel f"
type textarea "x"
type textarea "Hi guys! Thanks for your message. And yes, feel fr"
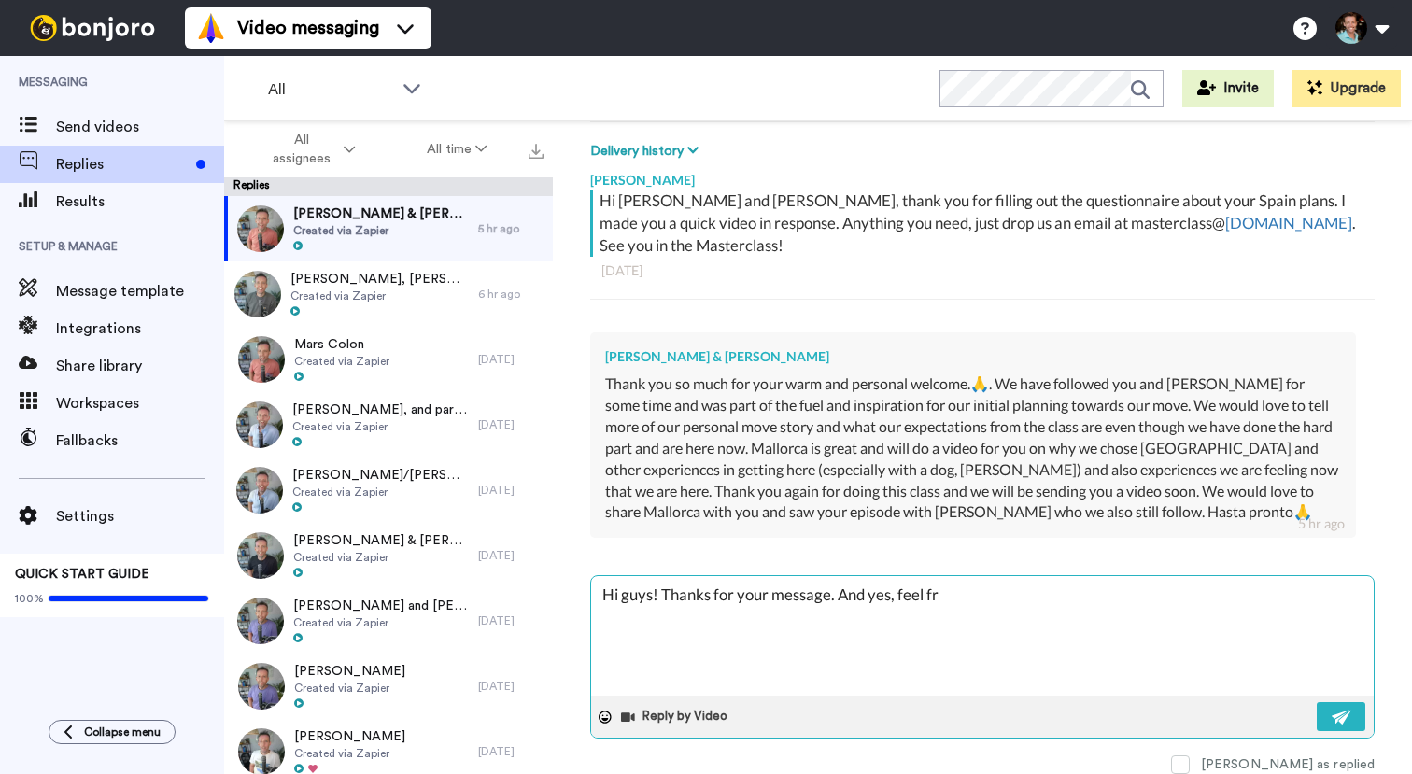
type textarea "x"
type textarea "Hi guys! Thanks for your message. And yes, feel fre"
type textarea "x"
type textarea "Hi guys! Thanks for your message. And yes, feel free"
type textarea "x"
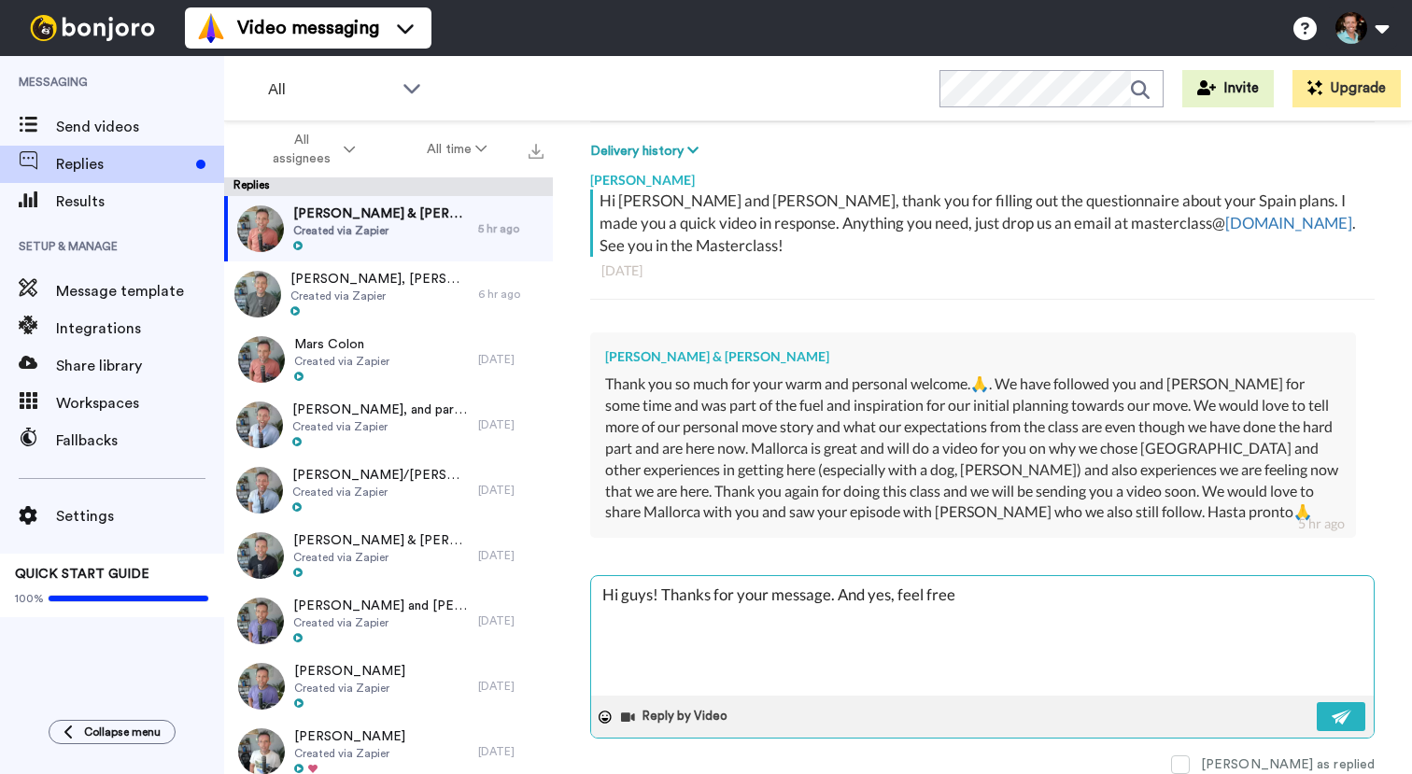
type textarea "Hi guys! Thanks for your message. And yes, feel free"
type textarea "x"
type textarea "Hi guys! Thanks for your message. And yes, feel free t"
type textarea "x"
type textarea "Hi guys! Thanks for your message. And yes, feel free to"
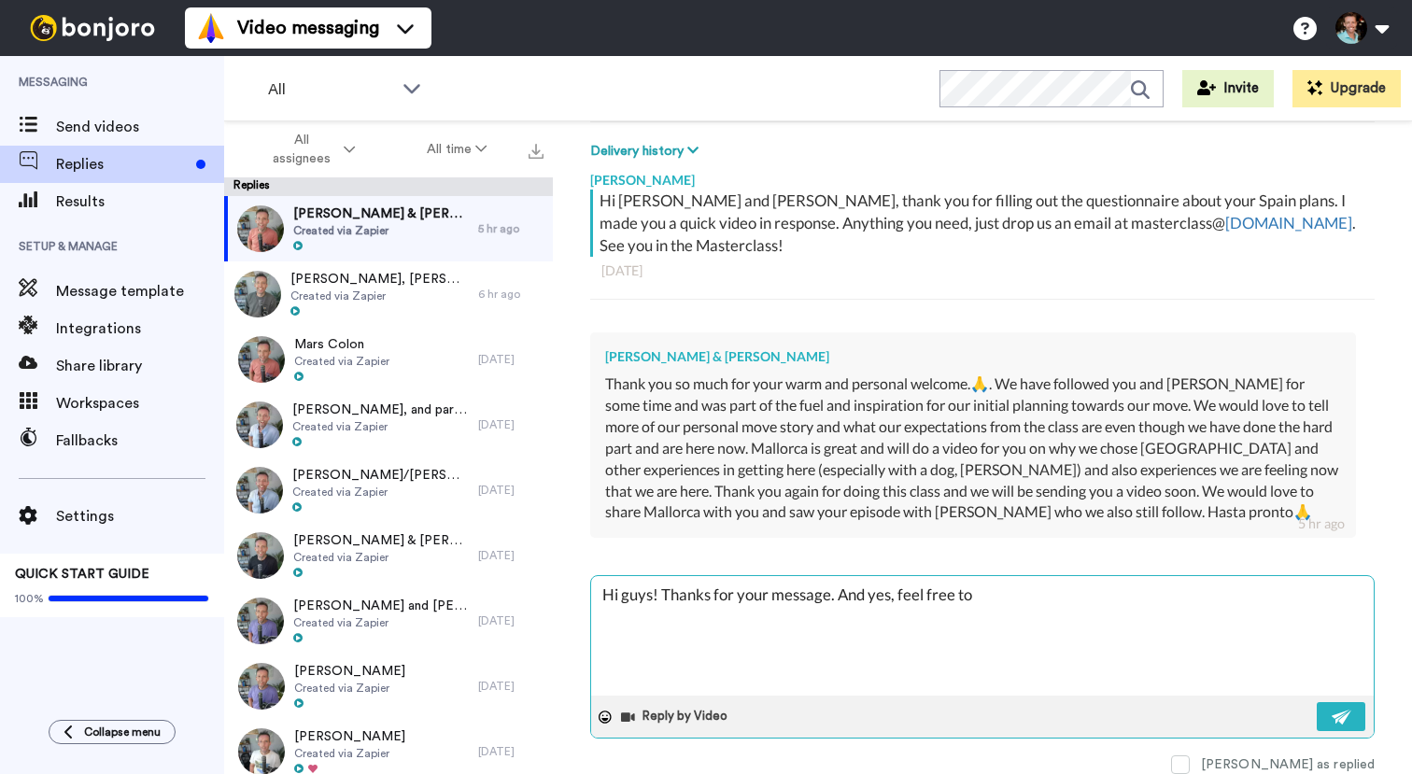
type textarea "x"
type textarea "Hi guys! Thanks for your message. And yes, feel free to s"
type textarea "x"
type textarea "Hi guys! Thanks for your message. And yes, feel free to sh"
type textarea "x"
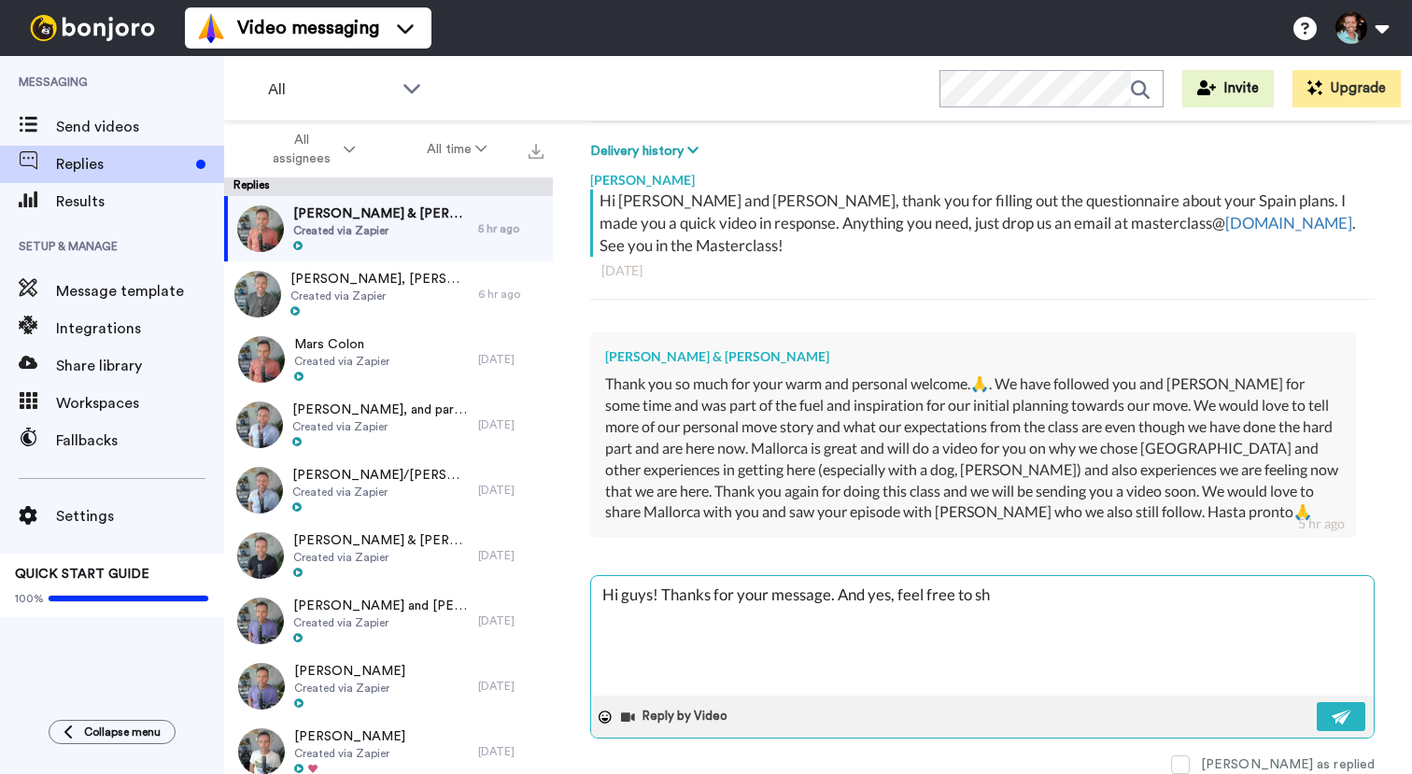
type textarea "Hi guys! Thanks for your message. And yes, feel free to sha"
type textarea "x"
type textarea "Hi guys! Thanks for your message. And yes, feel free to shar"
type textarea "x"
type textarea "Hi guys! Thanks for your message. And yes, feel free to share"
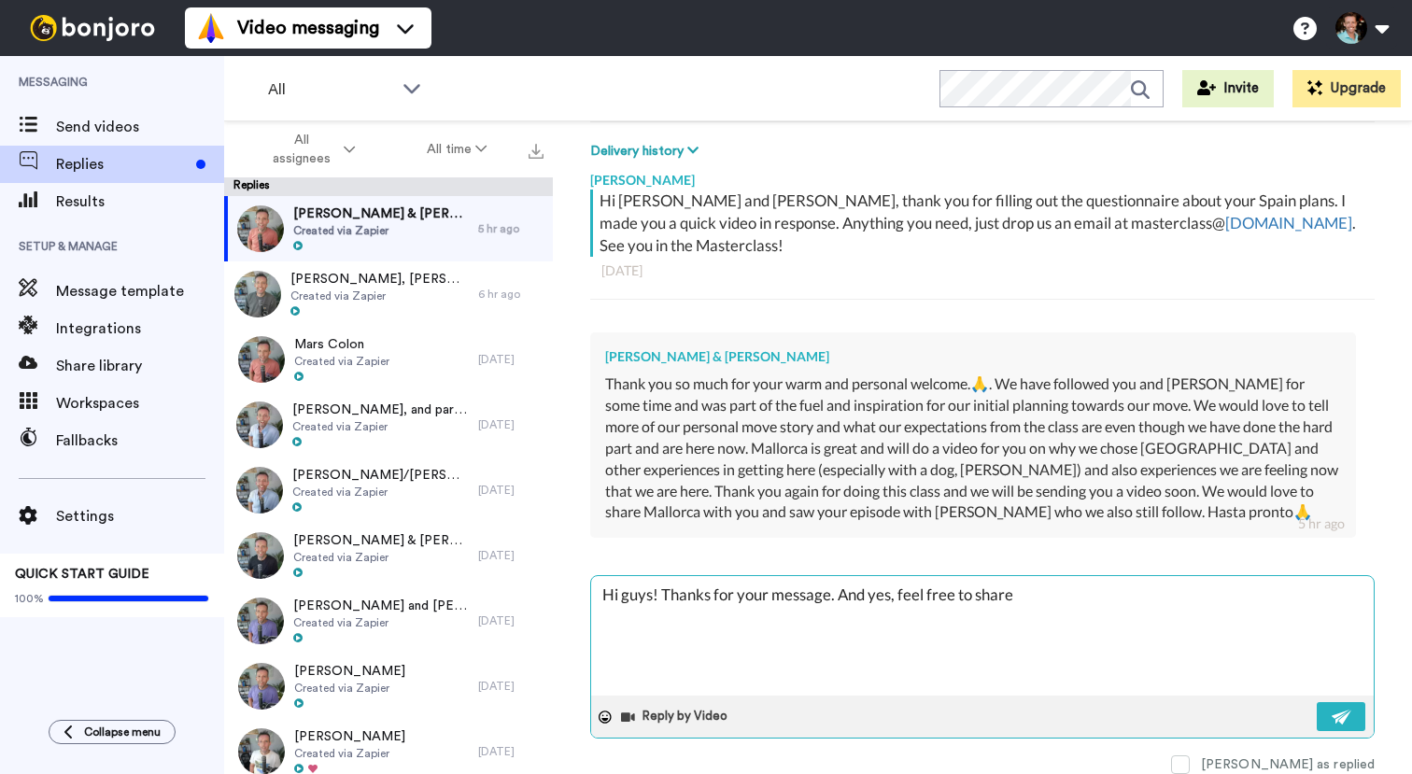
type textarea "x"
type textarea "Hi guys! Thanks for your message. And yes, feel free to share"
type textarea "x"
type textarea "Hi guys! Thanks for your message. And yes, feel free to share m"
type textarea "x"
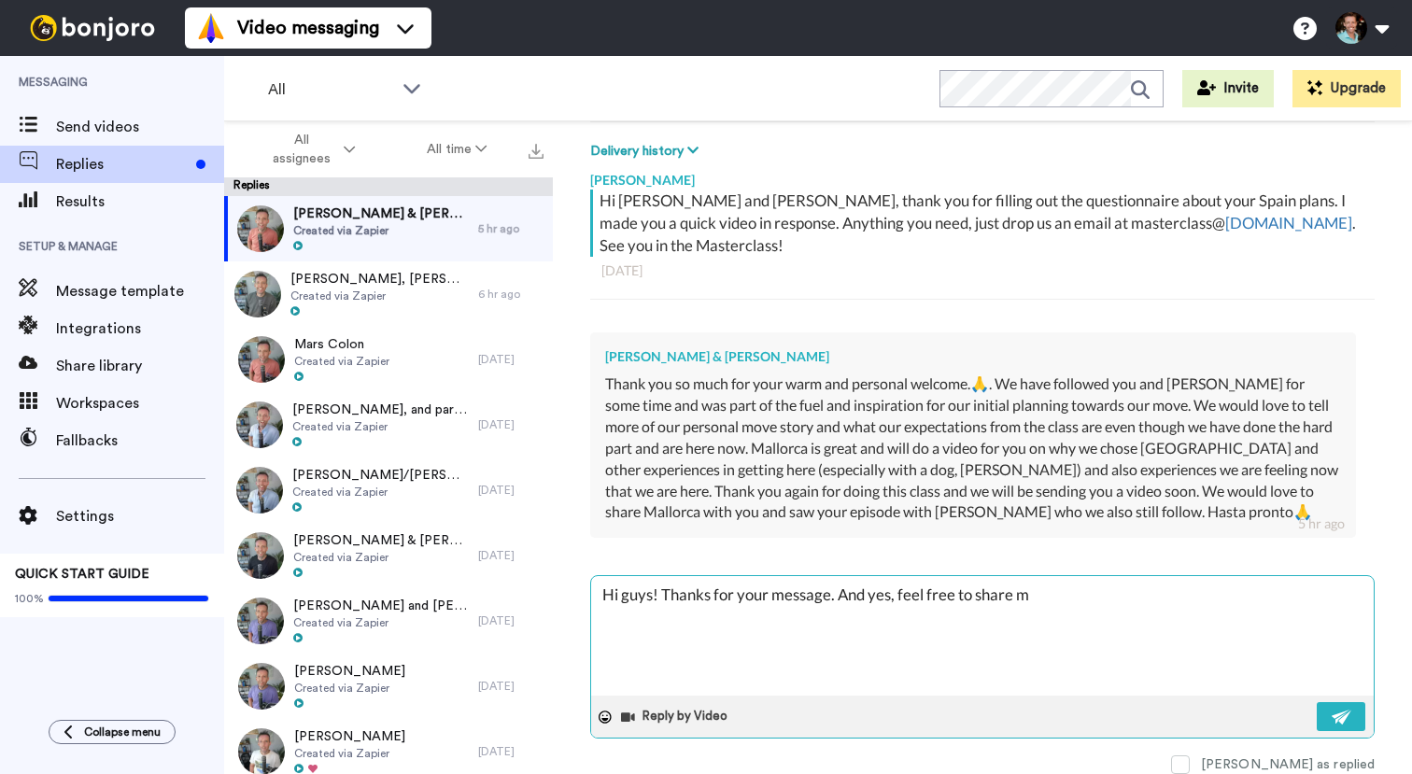
type textarea "Hi guys! Thanks for your message. And yes, feel free to share mo"
type textarea "x"
type textarea "Hi guys! Thanks for your message. And yes, feel free to share mor"
type textarea "x"
type textarea "Hi guys! Thanks for your message. And yes, feel free to share more"
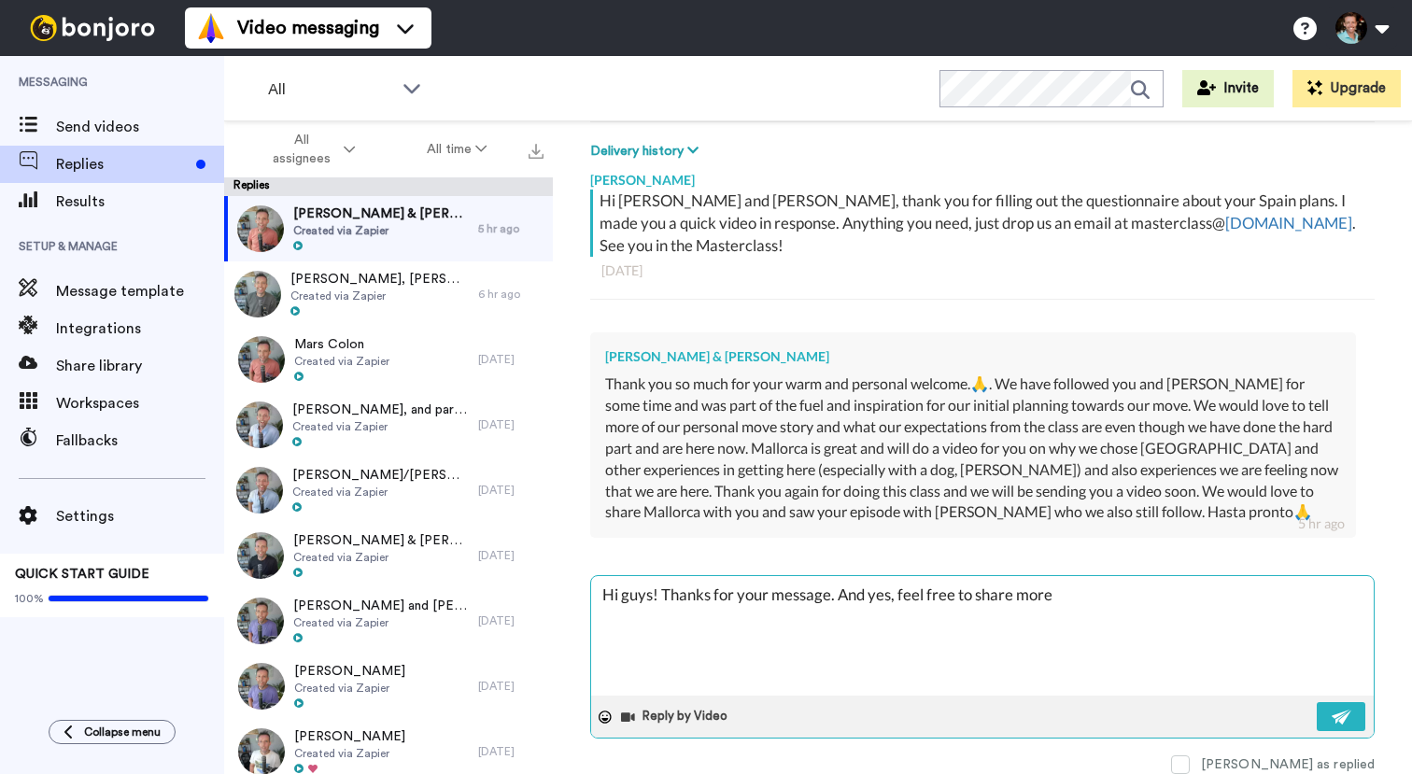
type textarea "x"
type textarea "Hi guys! Thanks for your message. And yes, feel free to share more"
type textarea "x"
type textarea "Hi guys! Thanks for your message. And yes, feel free to share more a"
type textarea "x"
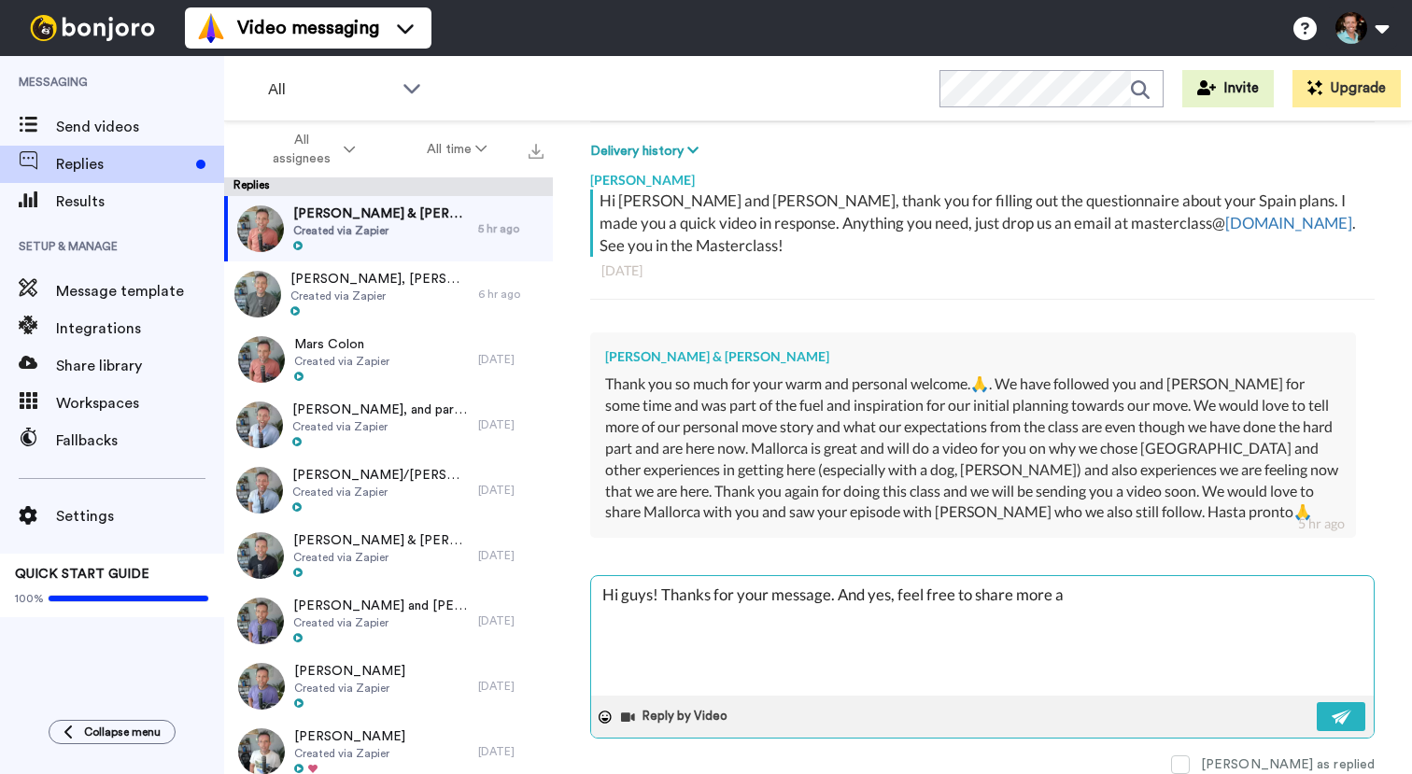
type textarea "Hi guys! Thanks for your message. And yes, feel free to share more ab"
type textarea "x"
type textarea "Hi guys! Thanks for your message. And yes, feel free to share more abo"
type textarea "x"
type textarea "Hi guys! Thanks for your message. And yes, feel free to share more abou"
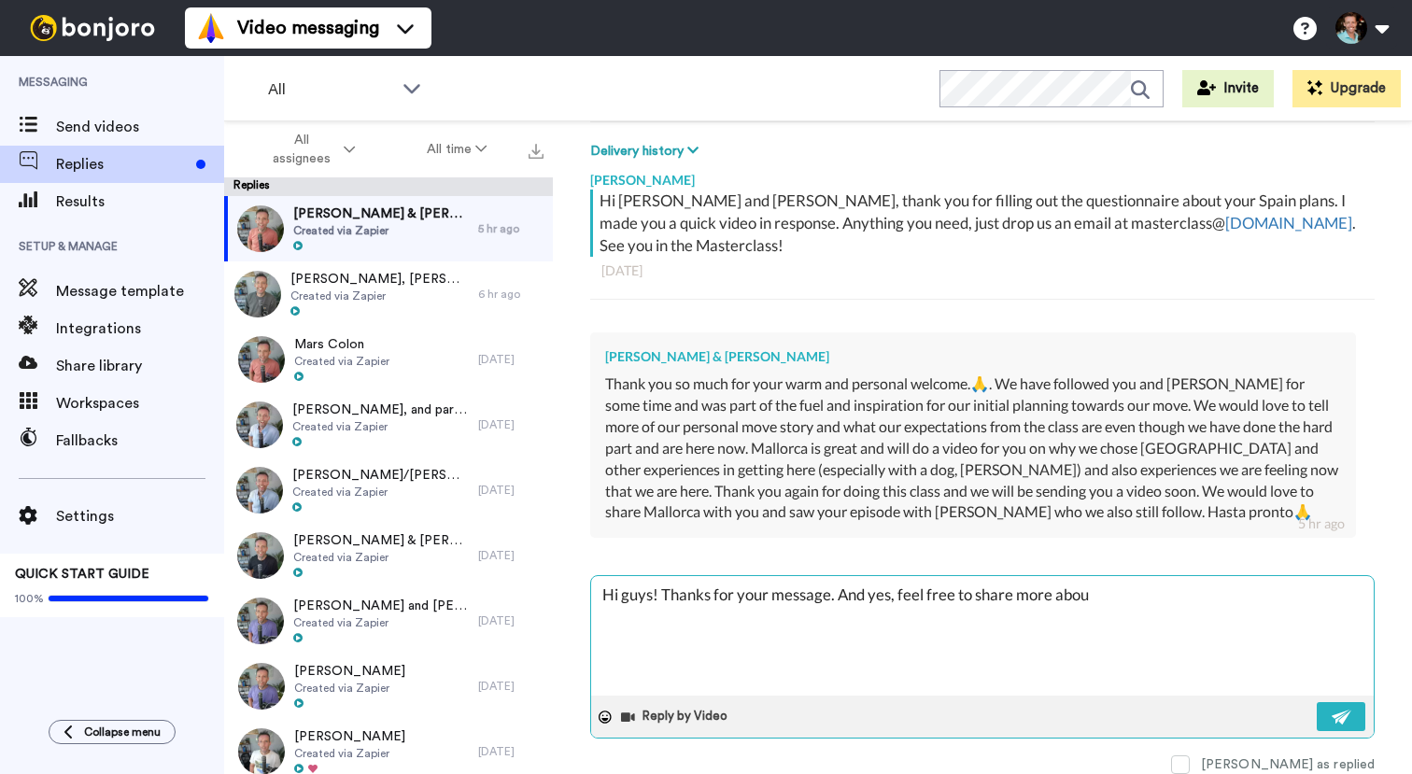
type textarea "x"
type textarea "Hi guys! Thanks for your message. And yes, feel free to share more about"
type textarea "x"
type textarea "Hi guys! Thanks for your message. And yes, feel free to share more about y"
type textarea "x"
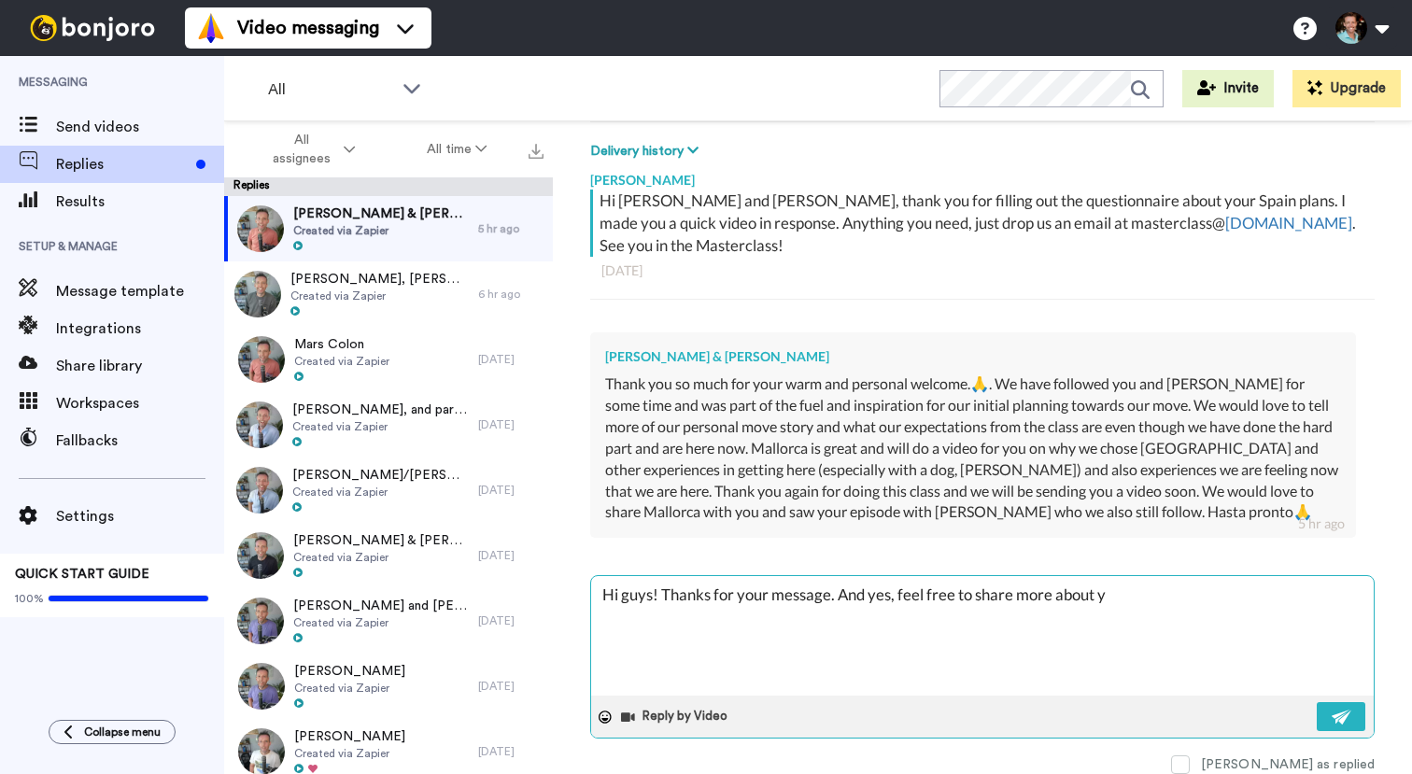
type textarea "Hi guys! Thanks for your message. And yes, feel free to share more about yo"
type textarea "x"
type textarea "Hi guys! Thanks for your message. And yes, feel free to share more about you"
type textarea "x"
type textarea "Hi guys! Thanks for your message. And yes, feel free to share more about your"
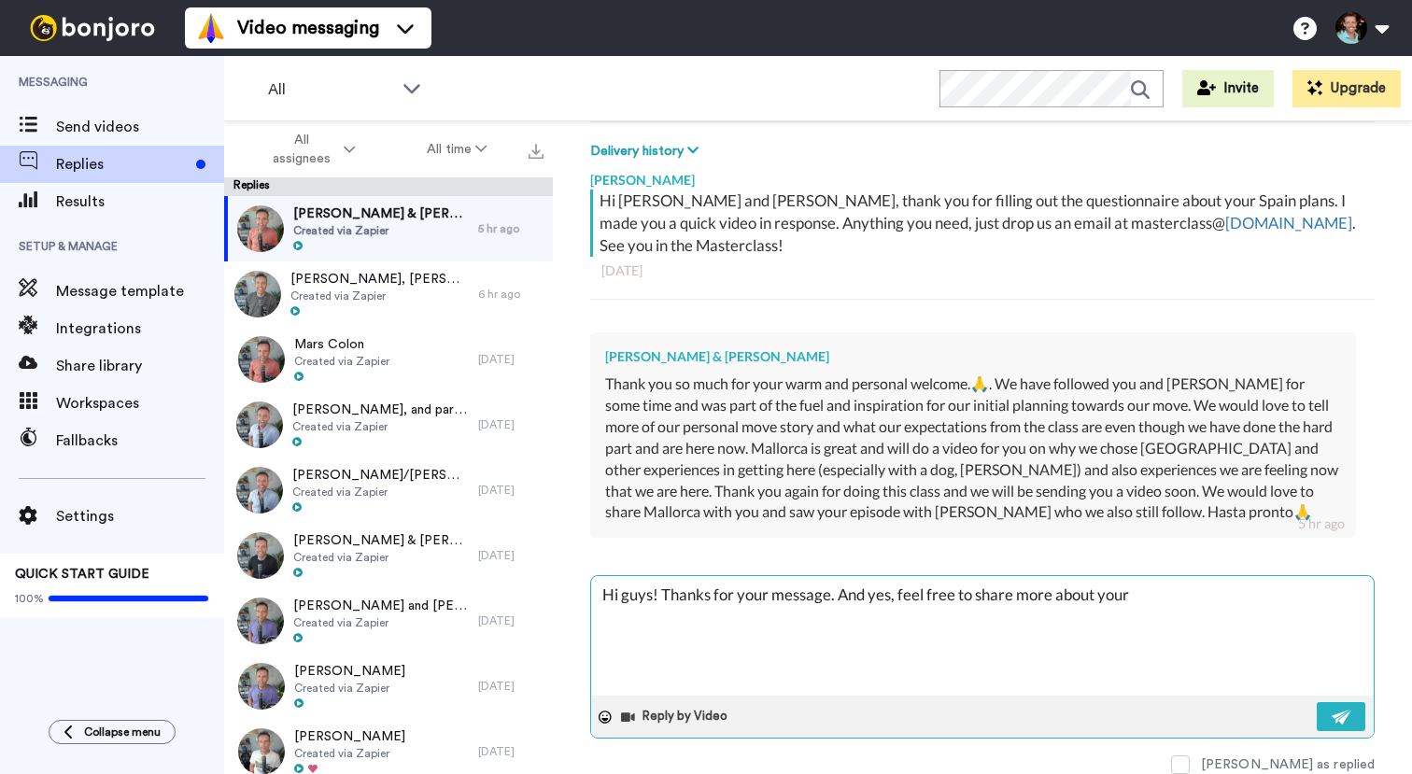
type textarea "x"
type textarea "Hi guys! Thanks for your message. And yes, feel free to share more about your"
type textarea "x"
type textarea "Hi guys! Thanks for your message. And yes, feel free to share more about your M"
type textarea "x"
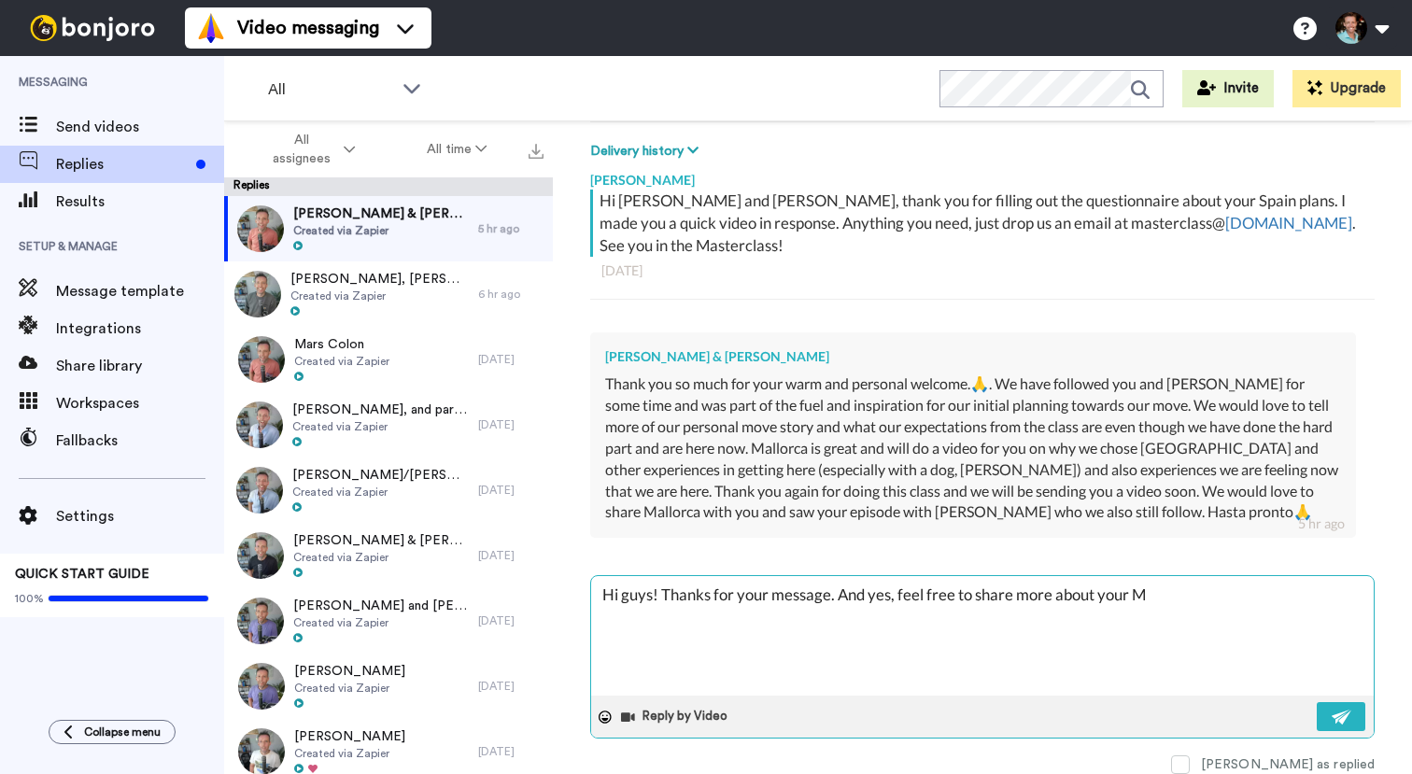
type textarea "Hi guys! Thanks for your message. And yes, feel free to share more about your Ma"
type textarea "x"
type textarea "Hi guys! Thanks for your message. And yes, feel free to share more about your M…"
type textarea "x"
type textarea "Hi guys! Thanks for your message. And yes, feel free to share more about your M…"
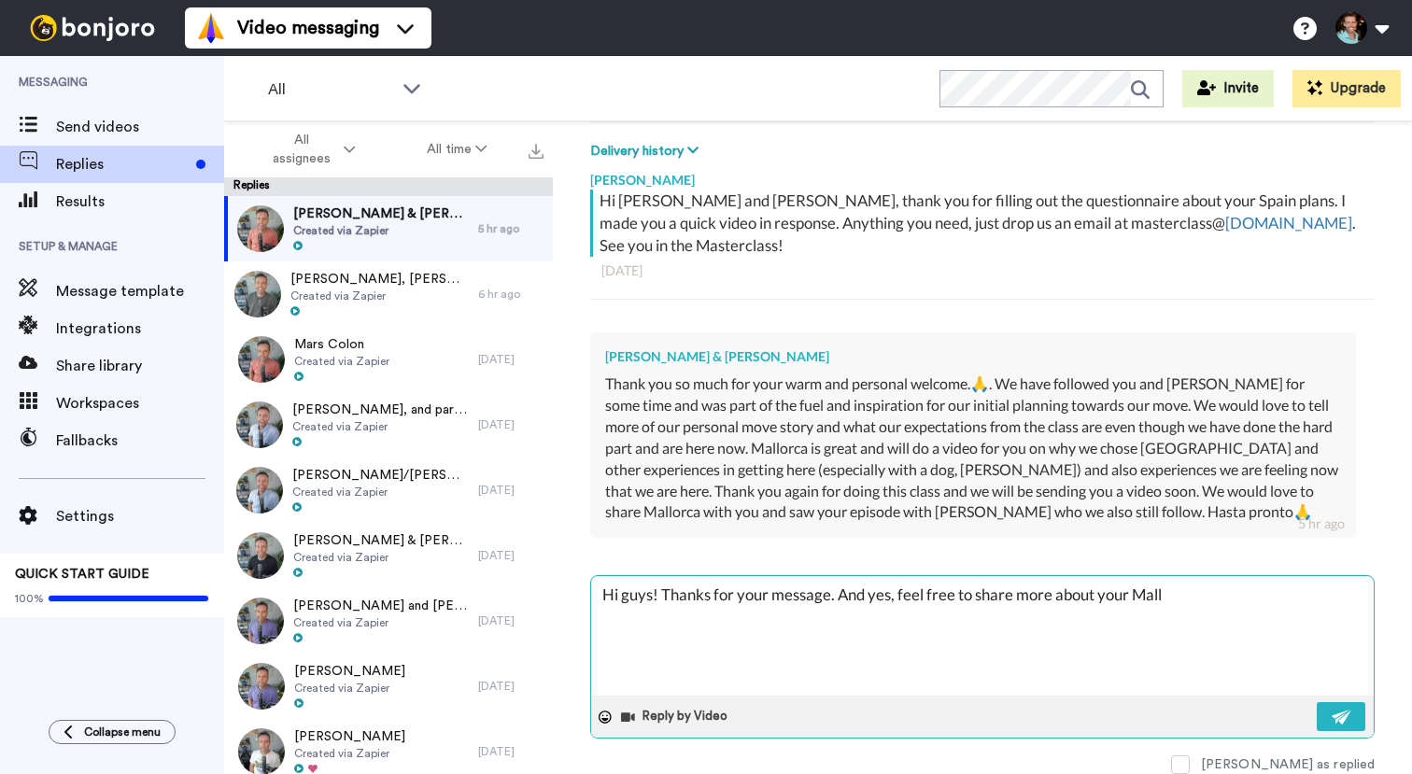
type textarea "x"
type textarea "Hi guys! Thanks for your message. And yes, feel free to share more about your M…"
type textarea "x"
type textarea "Hi guys! Thanks for your message. And yes, feel free to share more about your M…"
type textarea "x"
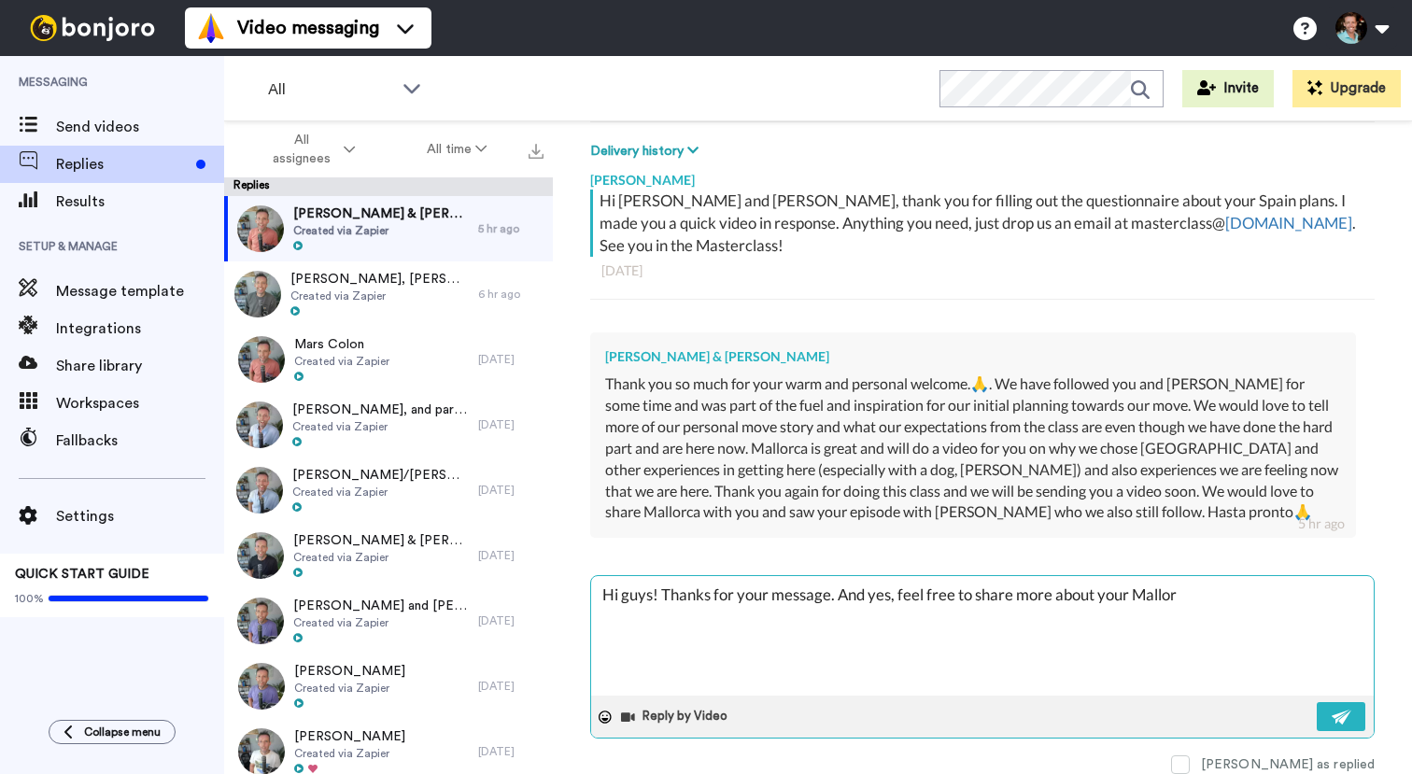
type textarea "Hi guys! Thanks for your message. And yes, feel free to share more about your M…"
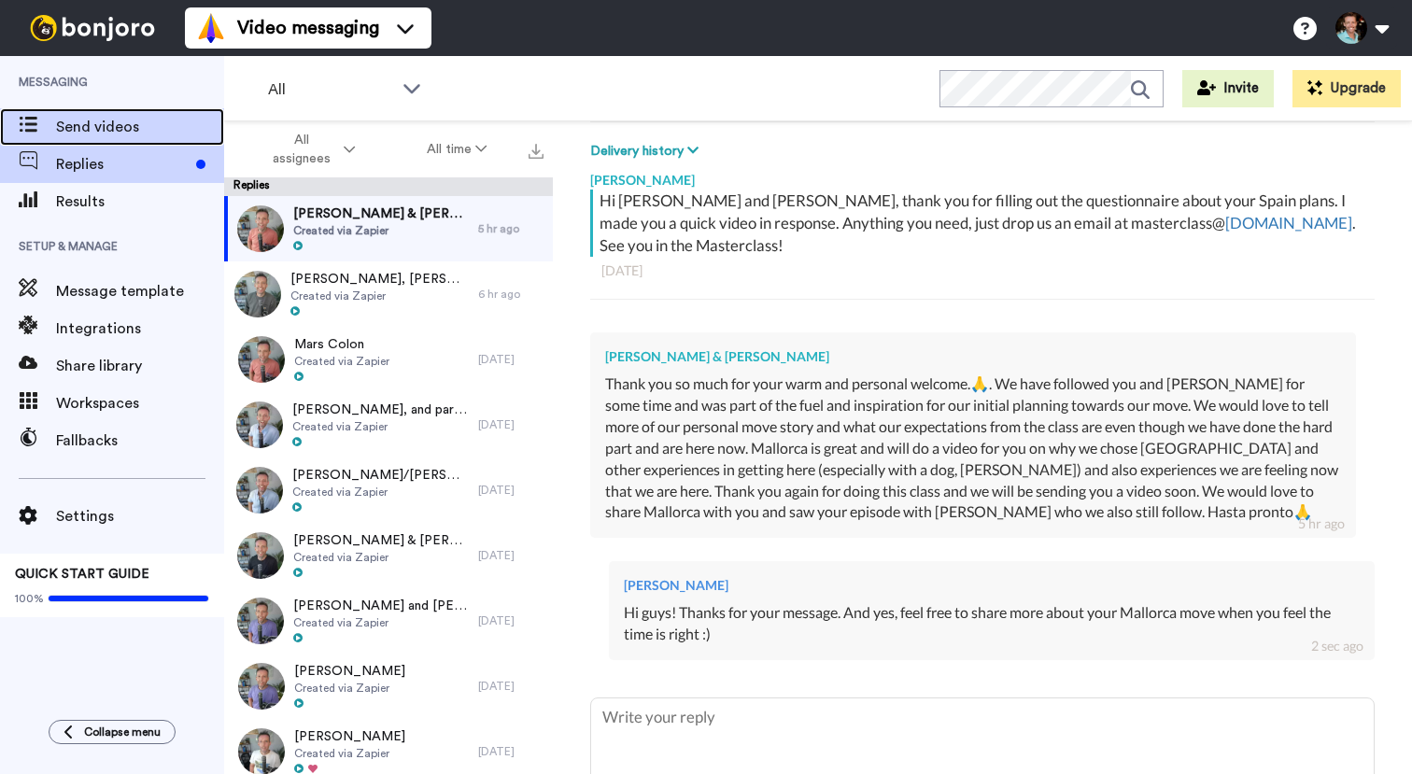
click at [145, 134] on span "Send videos" at bounding box center [140, 127] width 168 height 22
